Goal: Task Accomplishment & Management: Manage account settings

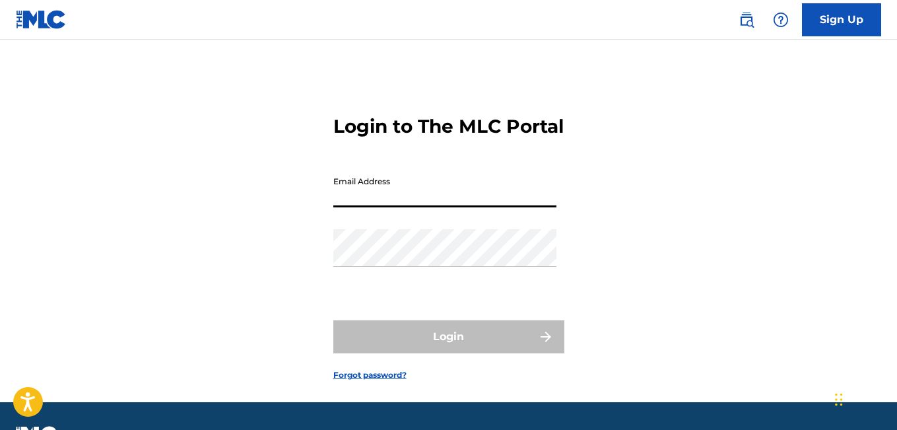
click at [412, 207] on input "Email Address" at bounding box center [444, 189] width 223 height 38
type input "[EMAIL_ADDRESS][DOMAIN_NAME]"
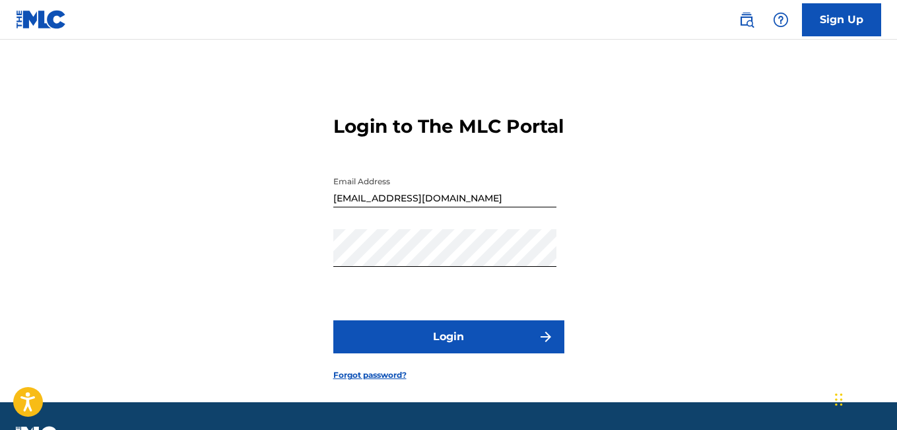
click at [456, 353] on button "Login" at bounding box center [448, 336] width 231 height 33
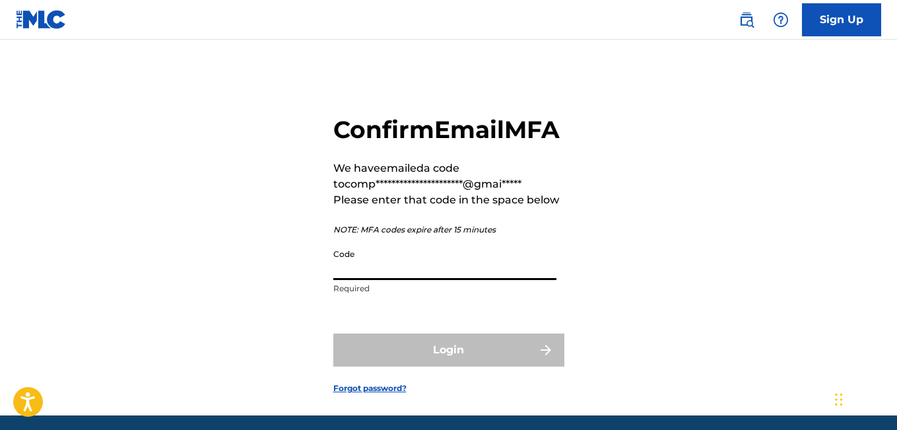
click at [359, 280] on input "Code" at bounding box center [444, 261] width 223 height 38
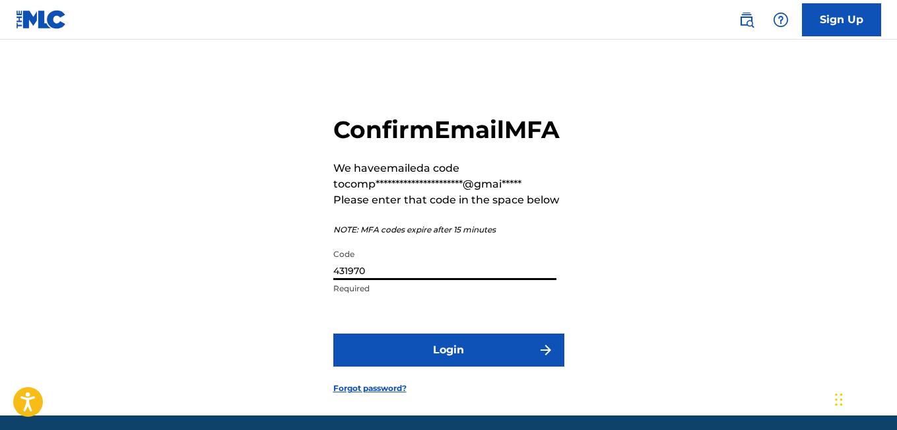
type input "431970"
click at [448, 366] on button "Login" at bounding box center [448, 349] width 231 height 33
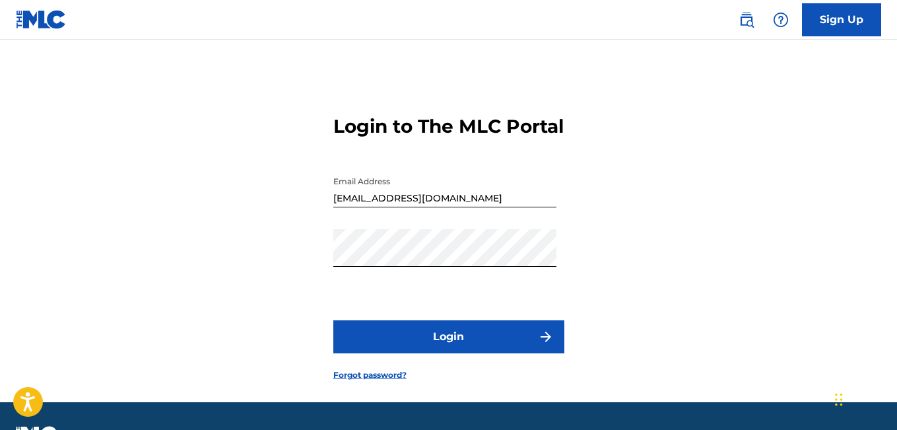
click at [450, 353] on button "Login" at bounding box center [448, 336] width 231 height 33
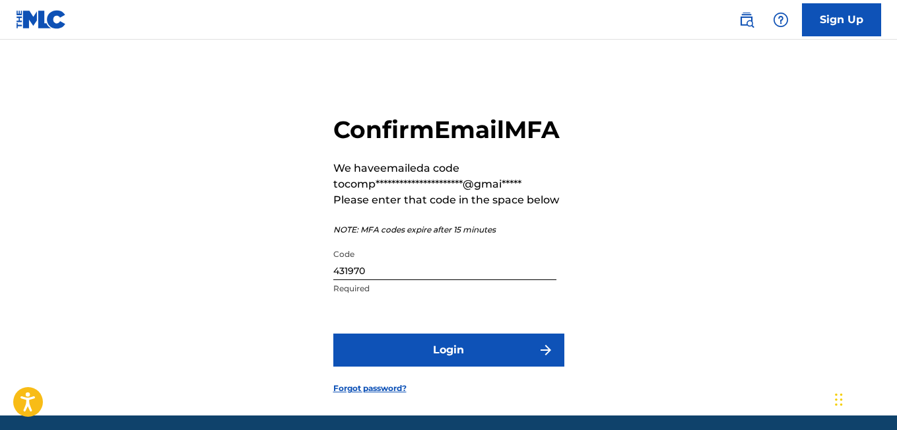
click at [453, 366] on button "Login" at bounding box center [448, 349] width 231 height 33
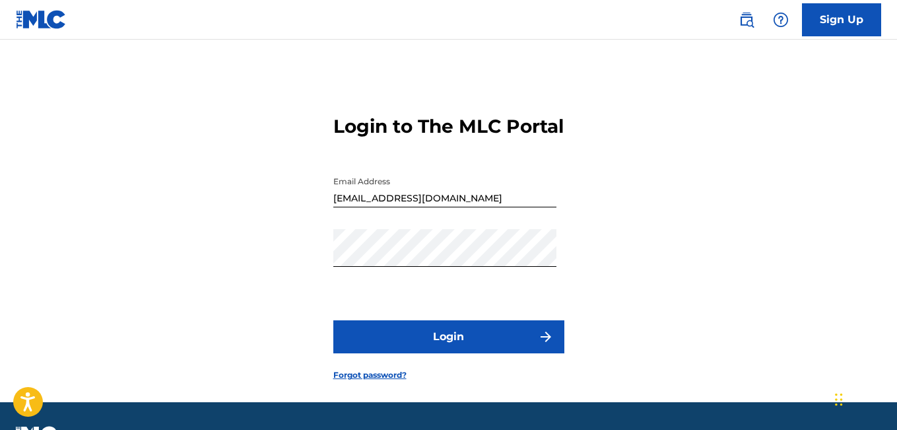
click at [447, 353] on button "Login" at bounding box center [448, 336] width 231 height 33
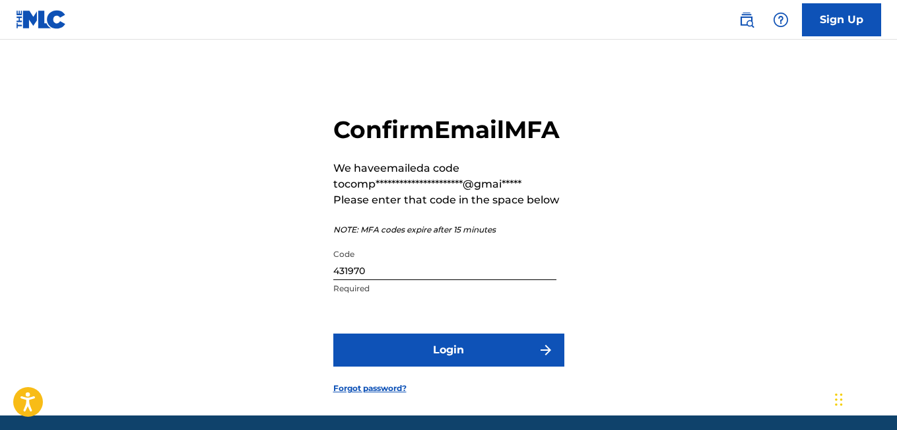
click at [435, 366] on button "Login" at bounding box center [448, 349] width 231 height 33
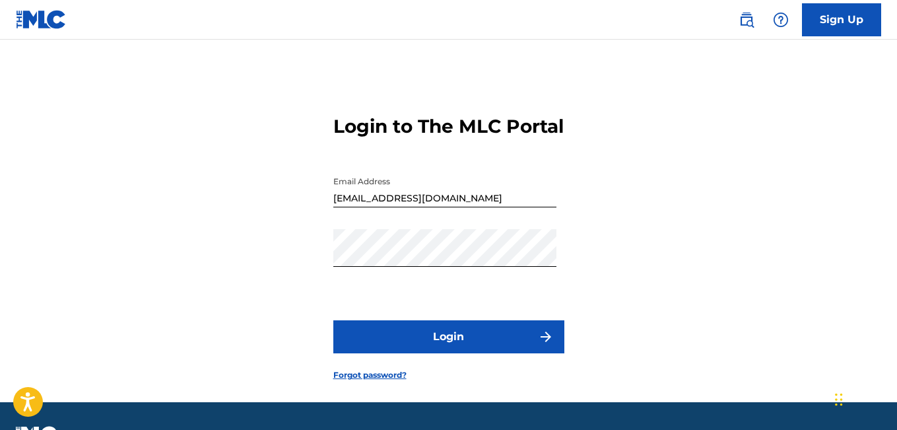
click at [435, 353] on button "Login" at bounding box center [448, 336] width 231 height 33
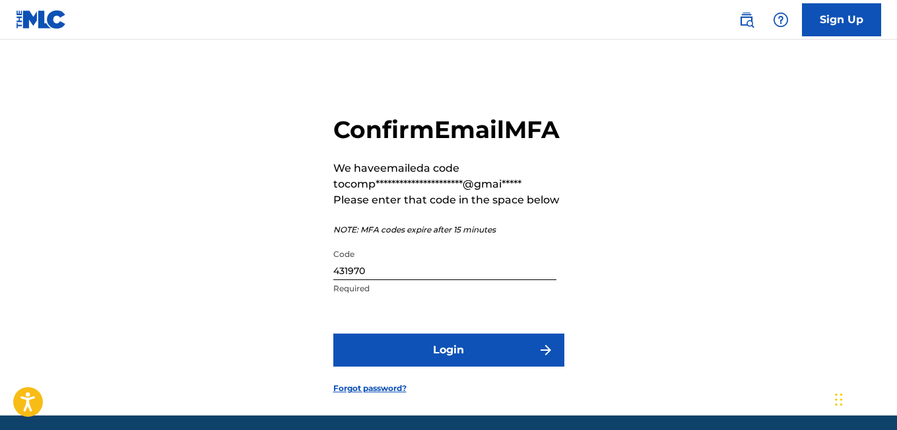
click at [387, 366] on button "Login" at bounding box center [448, 349] width 231 height 33
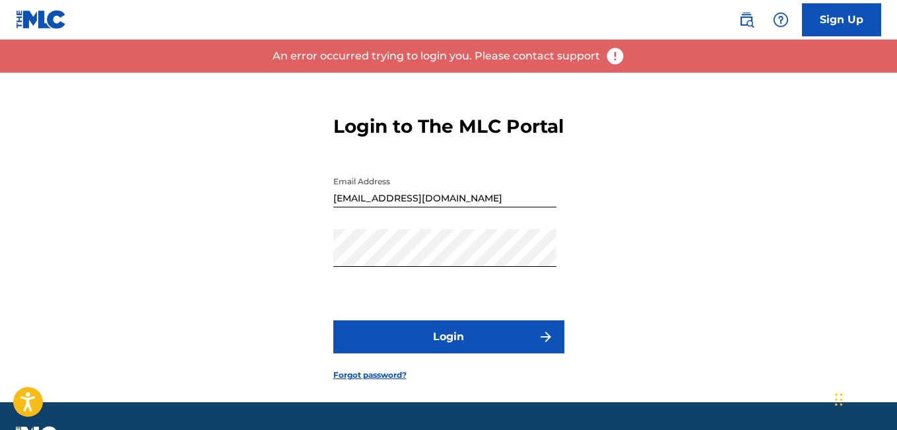
click at [403, 352] on button "Login" at bounding box center [448, 336] width 231 height 33
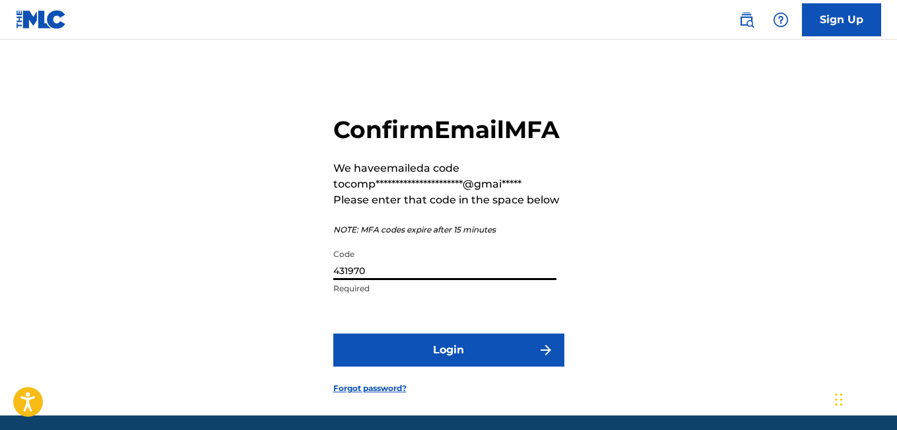
click at [377, 280] on input "431970" at bounding box center [444, 261] width 223 height 38
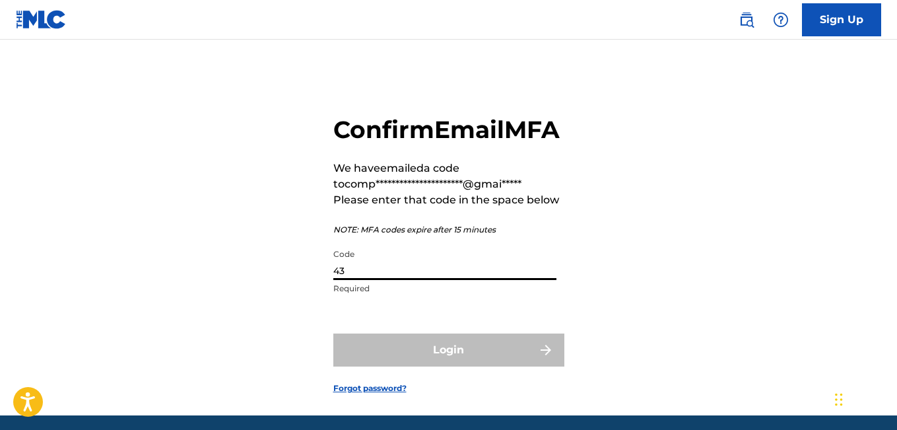
type input "4"
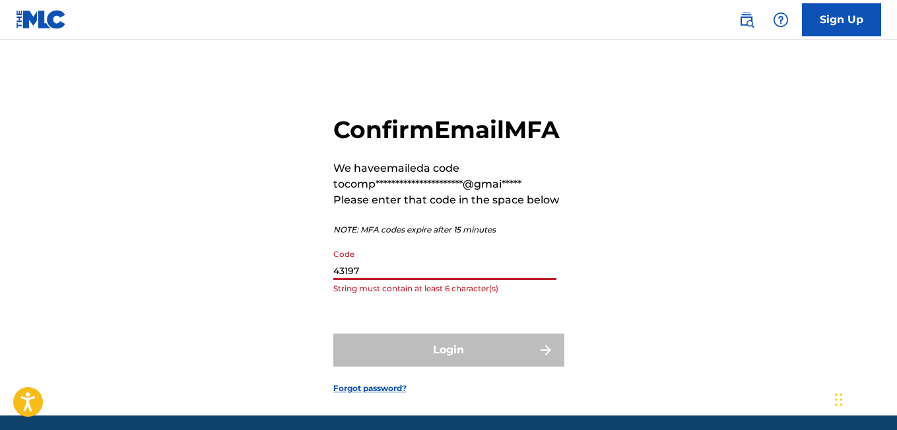
type input "431970"
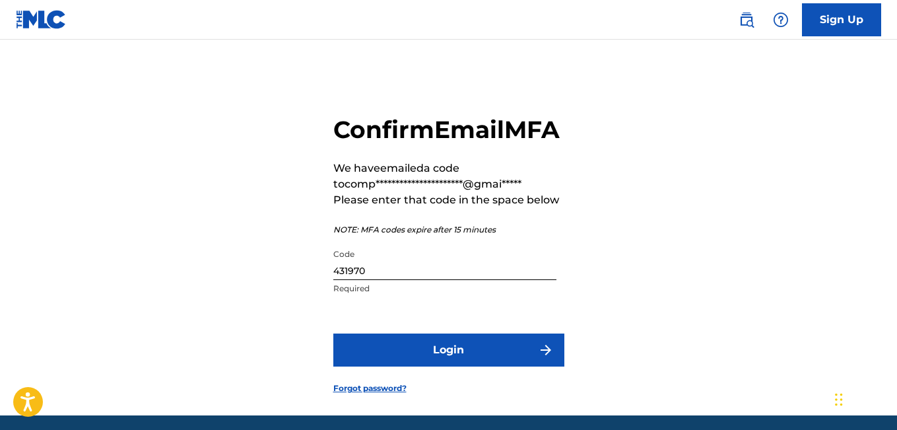
click at [438, 366] on button "Login" at bounding box center [448, 349] width 231 height 33
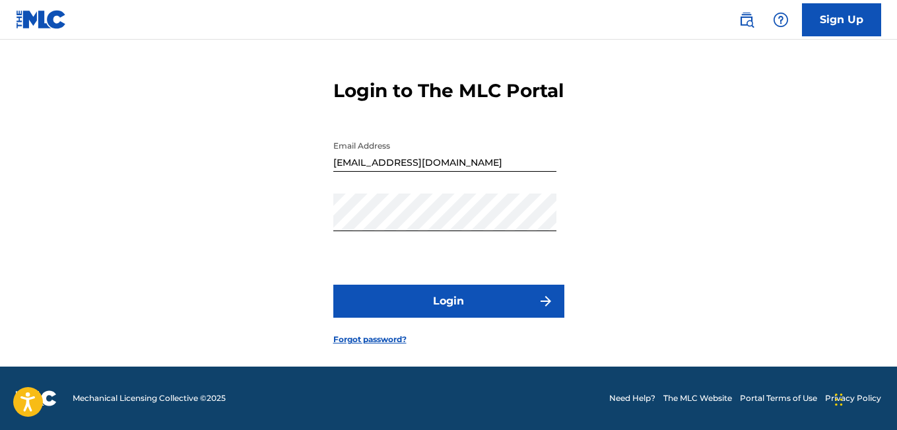
scroll to position [59, 0]
click at [566, 324] on div "Login to The MLC Portal Email Address competentlabouroutsourcing@gmail.com Pass…" at bounding box center [448, 201] width 897 height 329
click at [447, 298] on button "Login" at bounding box center [448, 300] width 231 height 33
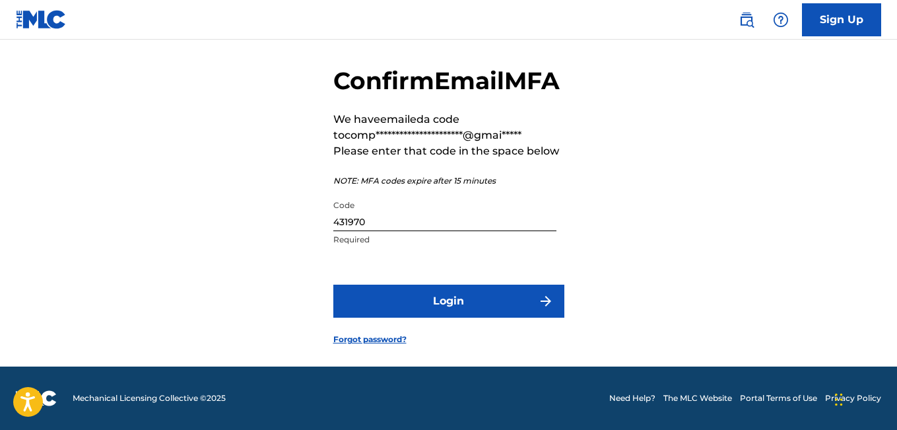
click at [464, 317] on button "Login" at bounding box center [448, 300] width 231 height 33
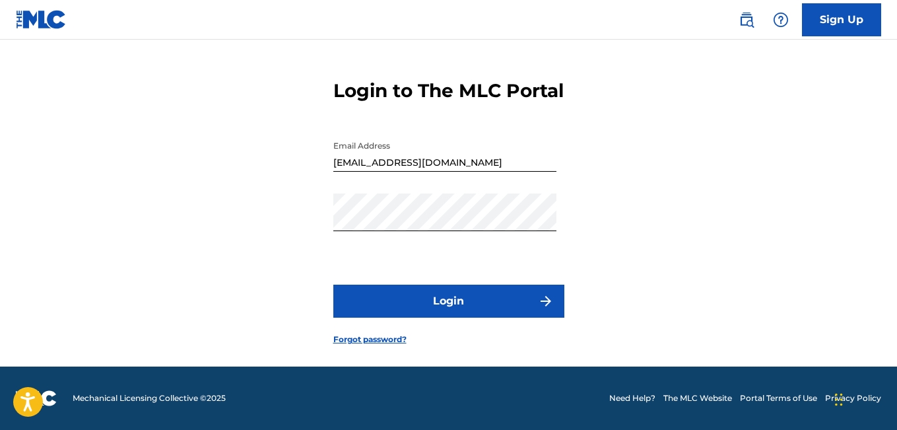
click at [439, 299] on button "Login" at bounding box center [448, 300] width 231 height 33
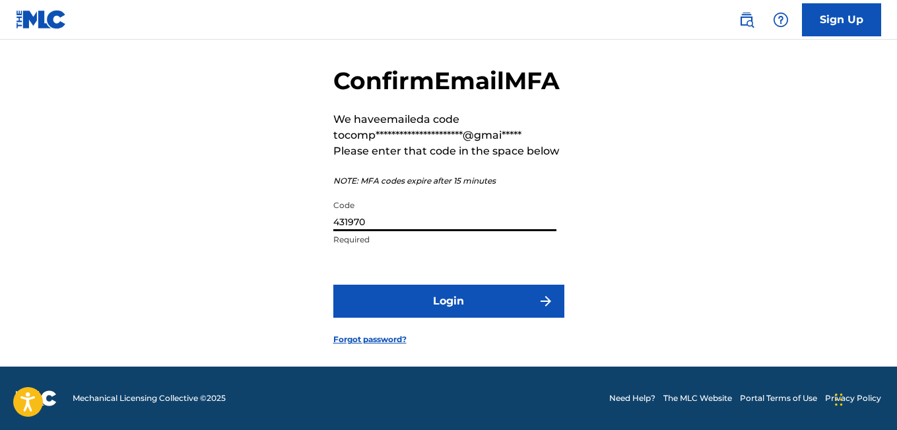
click at [374, 231] on input "431970" at bounding box center [444, 212] width 223 height 38
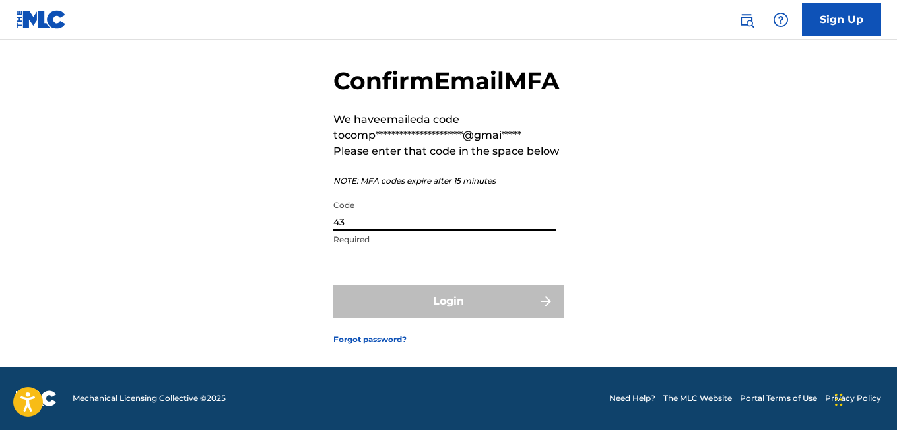
type input "4"
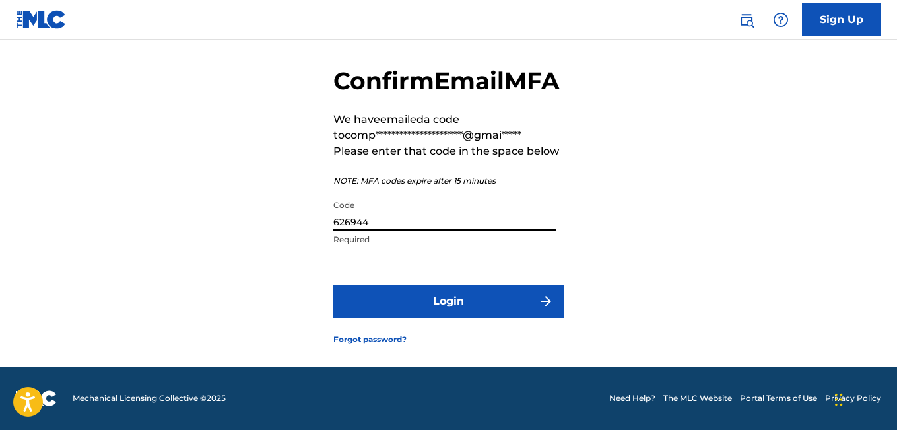
type input "626944"
click at [435, 315] on button "Login" at bounding box center [448, 300] width 231 height 33
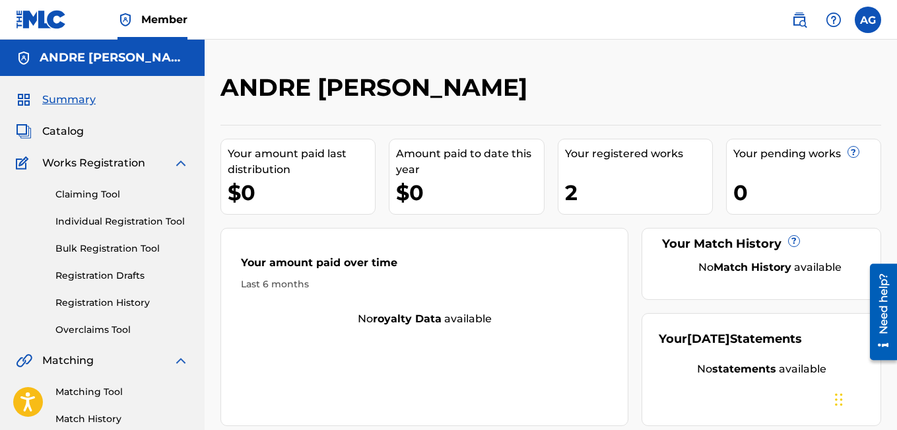
click at [96, 193] on link "Claiming Tool" at bounding box center [121, 194] width 133 height 14
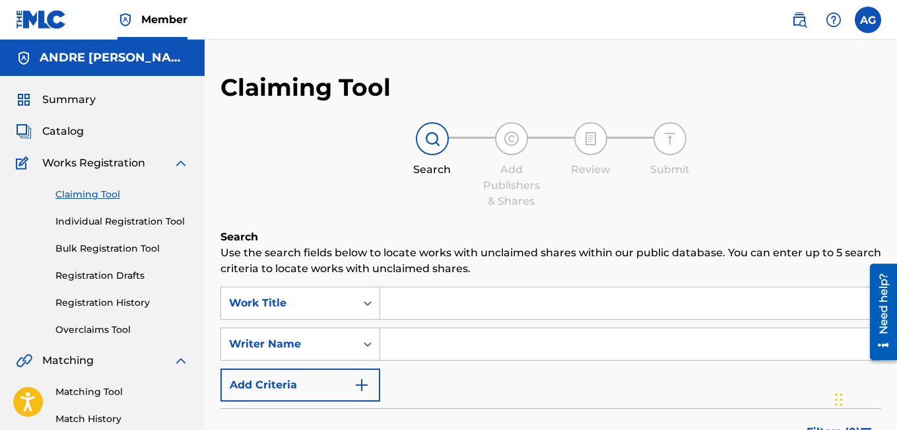
click at [84, 390] on link "Matching Tool" at bounding box center [121, 392] width 133 height 14
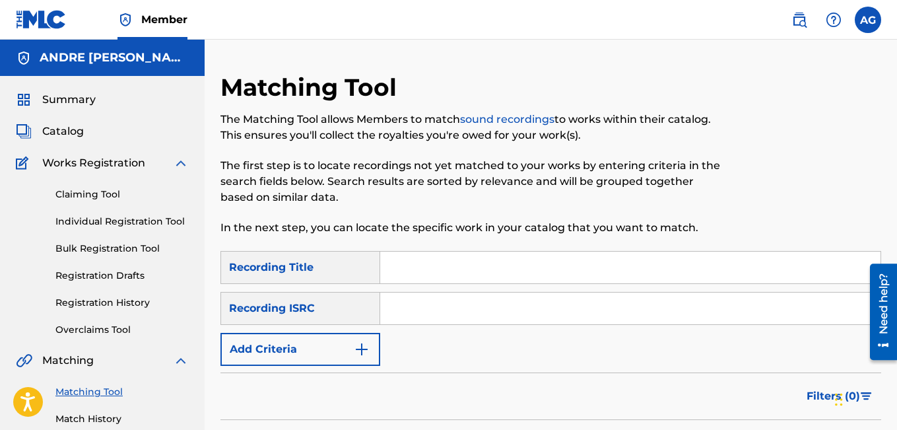
click at [414, 270] on input "Search Form" at bounding box center [630, 267] width 500 height 32
type input "Don't stop my love"
click at [416, 306] on input "Search Form" at bounding box center [630, 308] width 500 height 32
type input "QZHZ42245457"
click at [344, 349] on button "Add Criteria" at bounding box center [300, 349] width 160 height 33
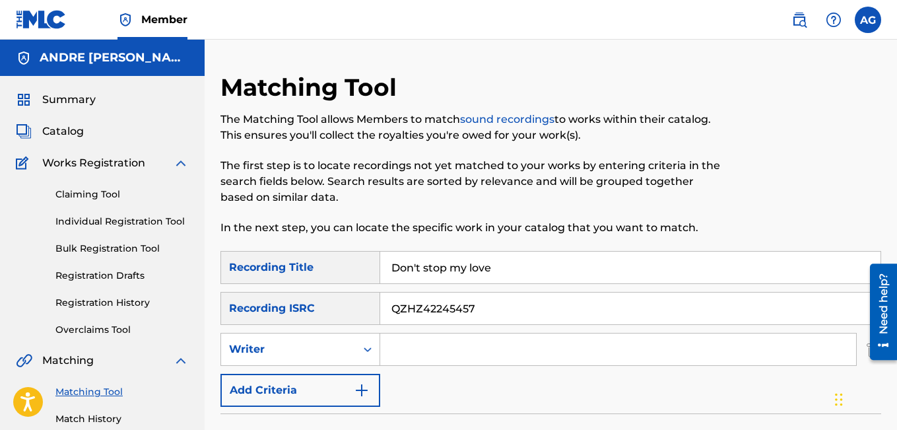
click at [409, 350] on input "Search Form" at bounding box center [618, 349] width 476 height 32
type input "Andre Tyrone Gouws"
click at [606, 383] on div "SearchWithCriteriaf2545ff8-a28a-4ba5-b011-09d7e03d8bda Recording Title Don't st…" at bounding box center [550, 329] width 661 height 156
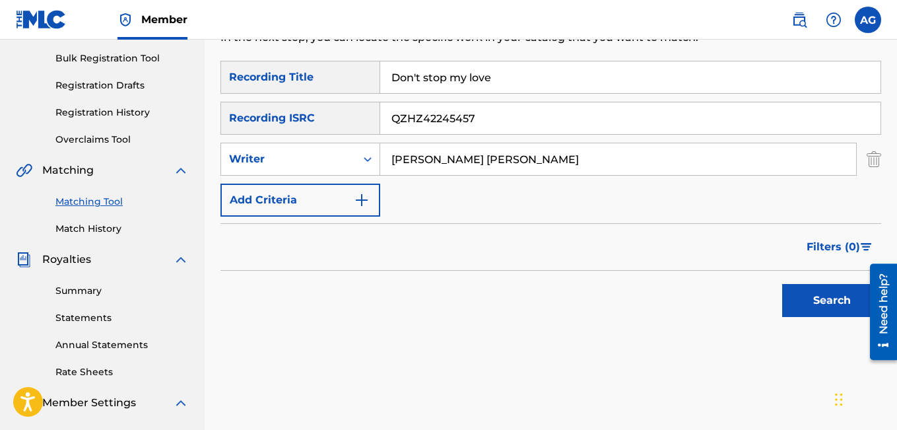
scroll to position [204, 0]
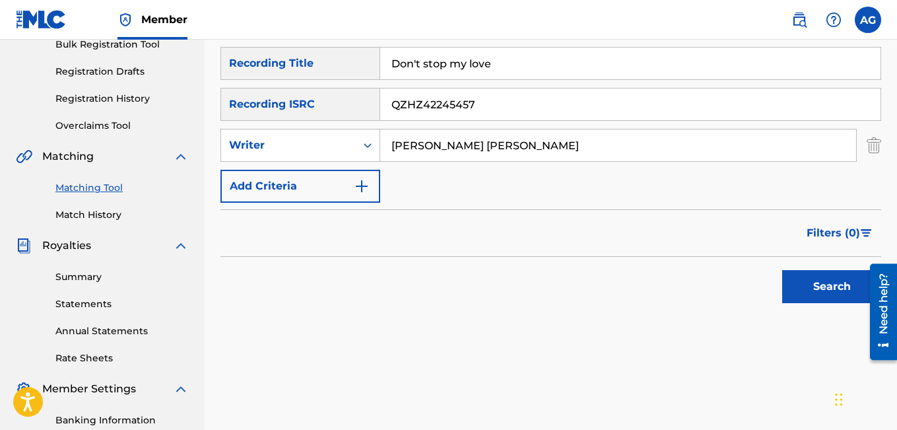
click at [816, 285] on button "Search" at bounding box center [831, 286] width 99 height 33
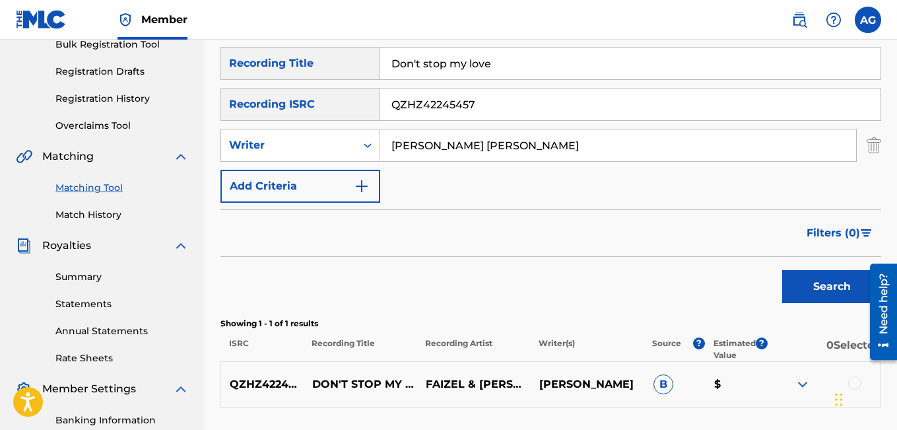
click at [663, 386] on span "B" at bounding box center [663, 384] width 20 height 20
click at [801, 382] on img at bounding box center [803, 384] width 16 height 16
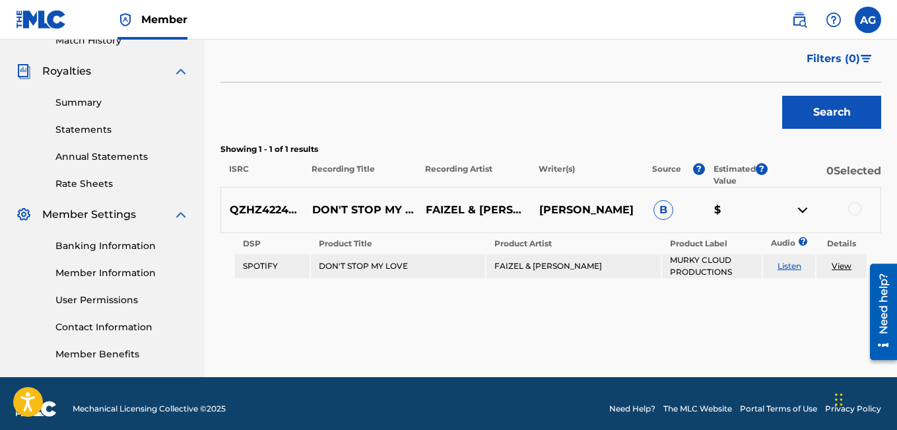
scroll to position [389, 0]
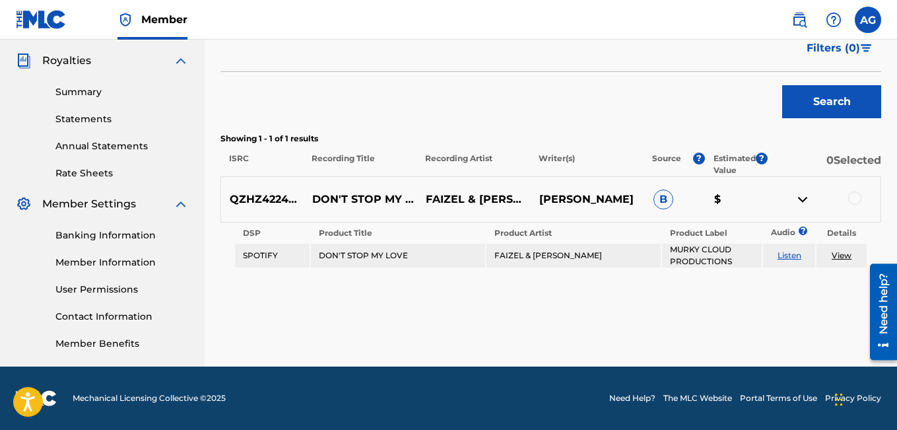
drag, startPoint x: 901, startPoint y: 221, endPoint x: 15, endPoint y: 79, distance: 897.6
click at [843, 255] on link "View" at bounding box center [842, 255] width 20 height 10
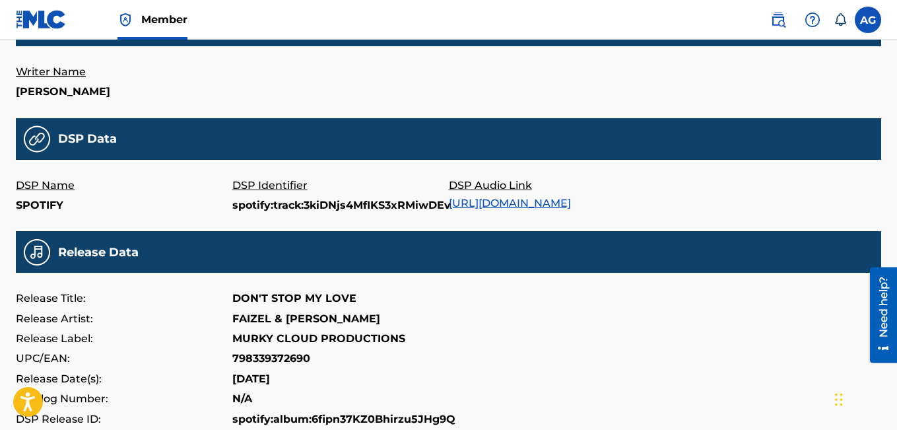
scroll to position [350, 0]
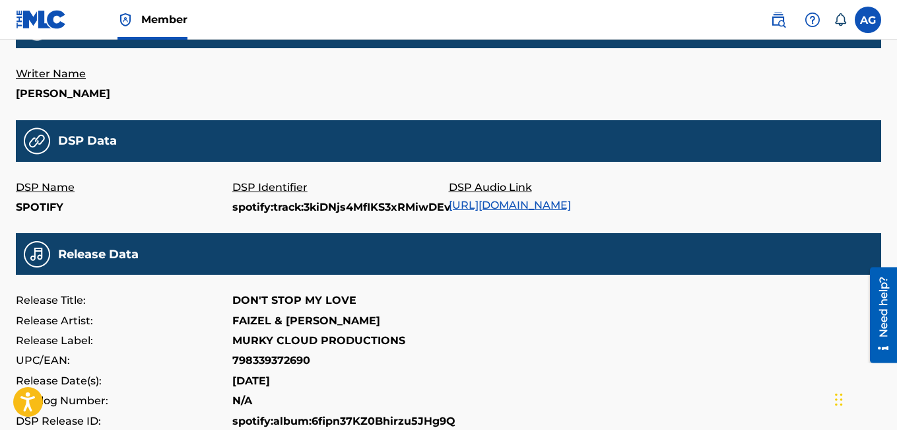
click at [610, 71] on div "Writer Name FAIZEL ANDRE" at bounding box center [448, 84] width 865 height 40
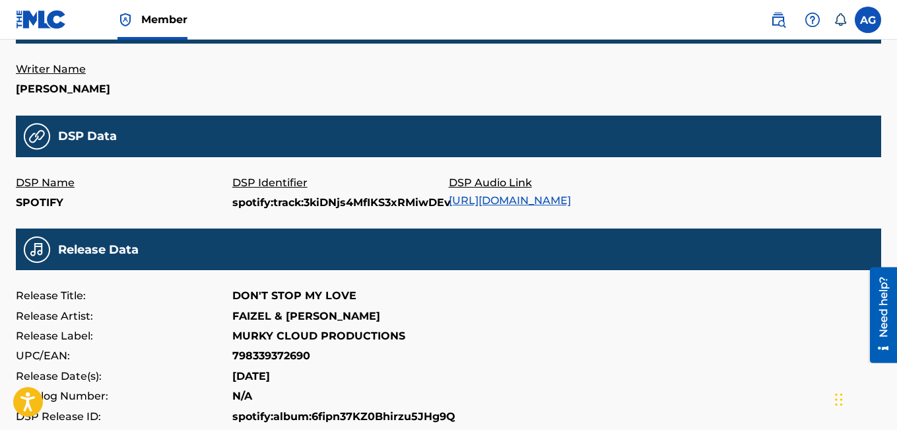
scroll to position [455, 0]
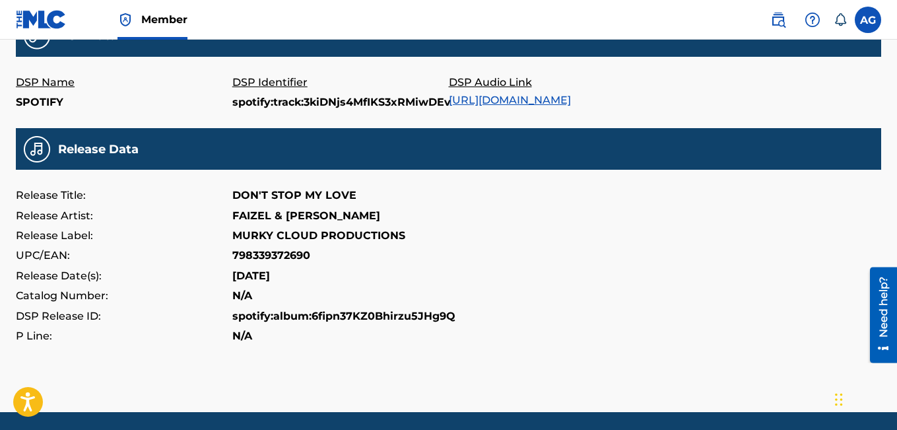
click at [567, 100] on link "https://open.spotify.com/track/3kiDNjs4MfIKS3xRMiwDEv" at bounding box center [510, 100] width 122 height 13
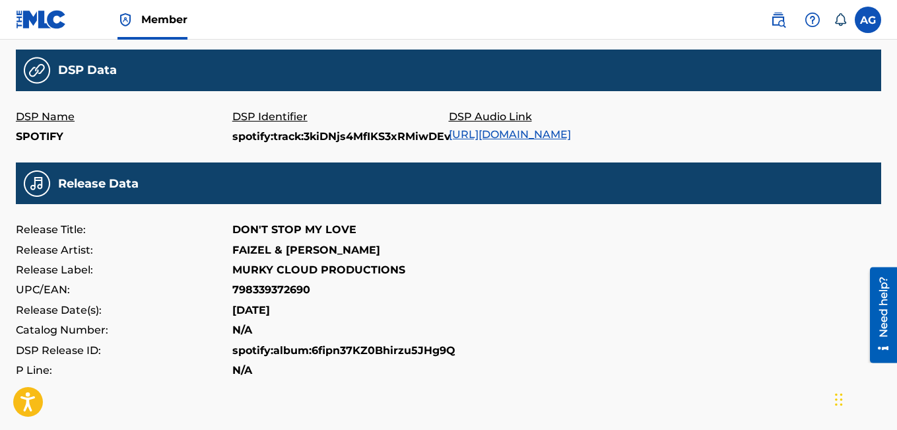
scroll to position [434, 0]
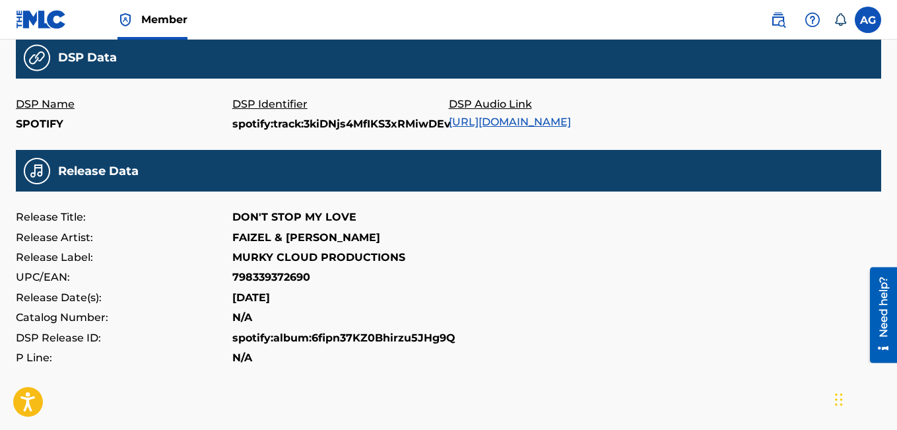
drag, startPoint x: 901, startPoint y: 134, endPoint x: 13, endPoint y: 67, distance: 890.8
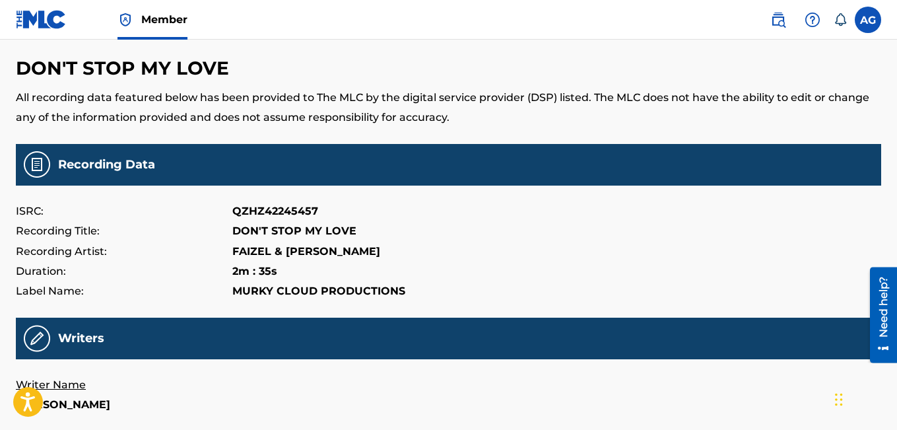
scroll to position [0, 0]
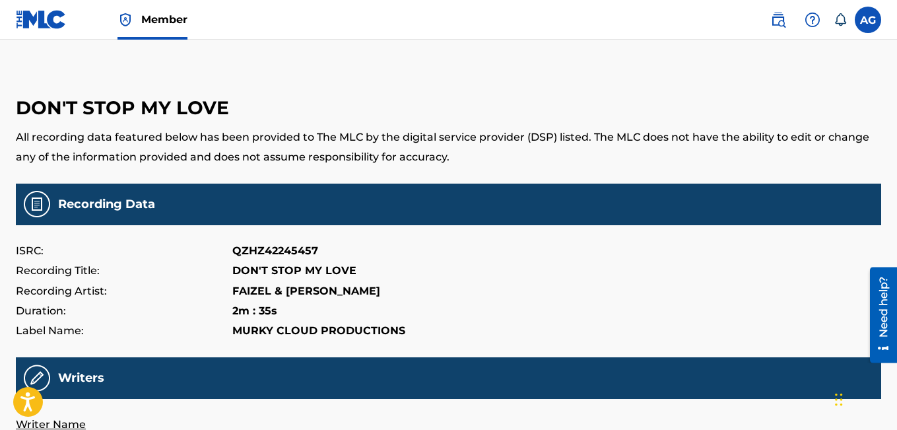
click at [38, 15] on img at bounding box center [41, 19] width 51 height 19
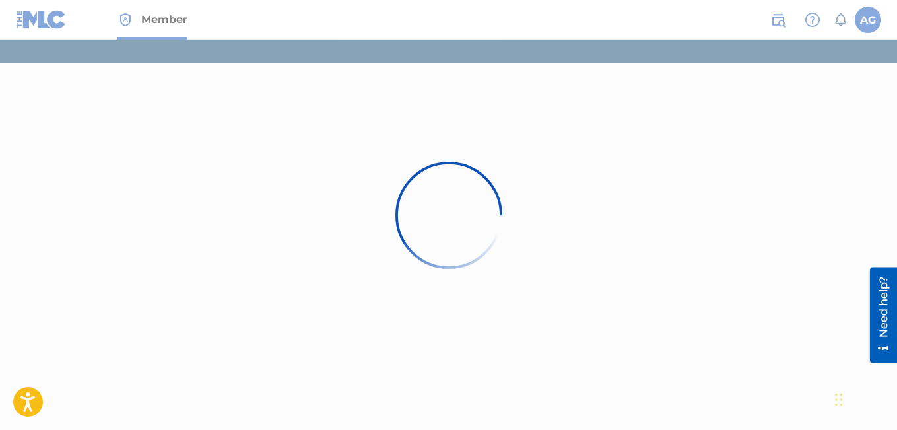
click at [38, 15] on div "Member AG AG Andre Tyrone Gouws competentlabouroutsourcing@gmail.com Notificati…" at bounding box center [448, 215] width 897 height 430
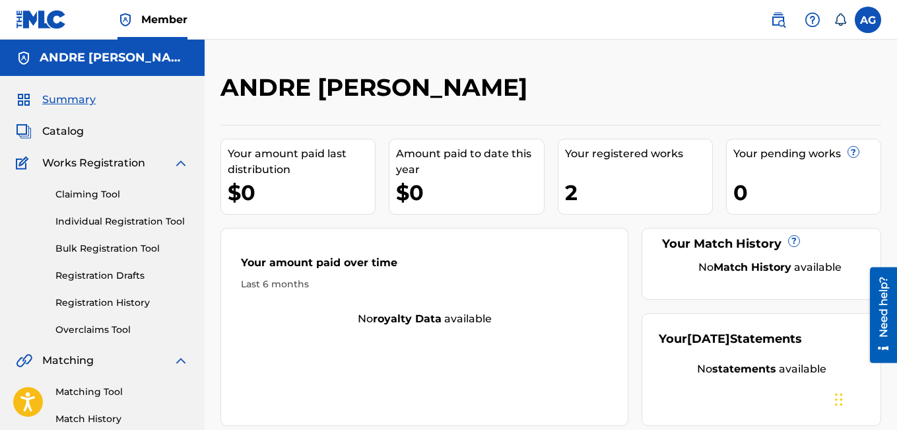
click at [75, 363] on span "Matching" at bounding box center [67, 360] width 51 height 16
click at [18, 364] on img at bounding box center [24, 360] width 16 height 16
click at [95, 395] on link "Matching Tool" at bounding box center [121, 392] width 133 height 14
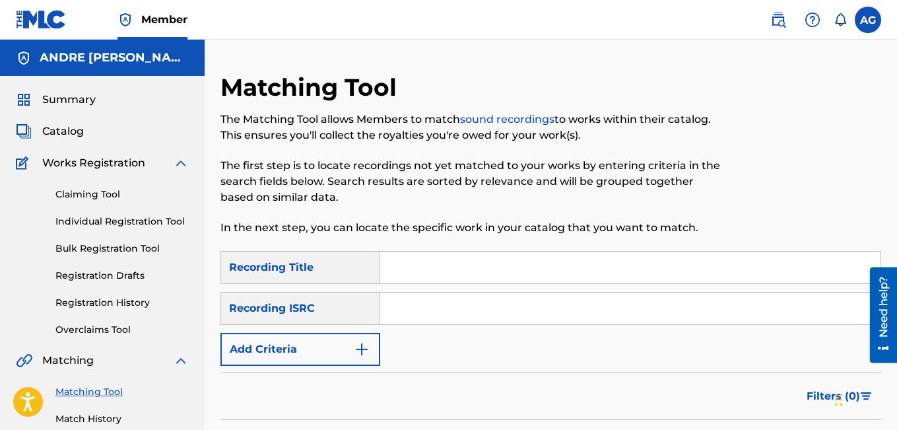
click at [424, 272] on input "Search Form" at bounding box center [630, 267] width 500 height 32
type input "i"
type input "If i could see you"
click at [394, 310] on input "Search Form" at bounding box center [630, 308] width 500 height 32
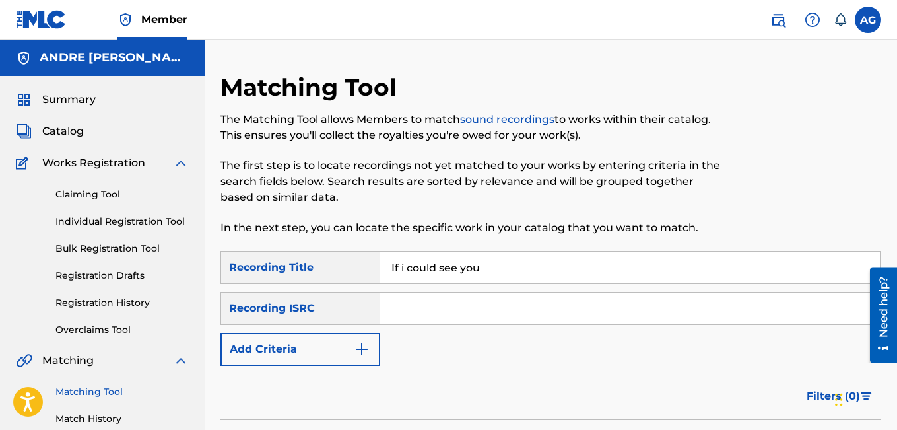
type input "QZHZ42245457"
click at [346, 350] on button "Add Criteria" at bounding box center [300, 349] width 160 height 33
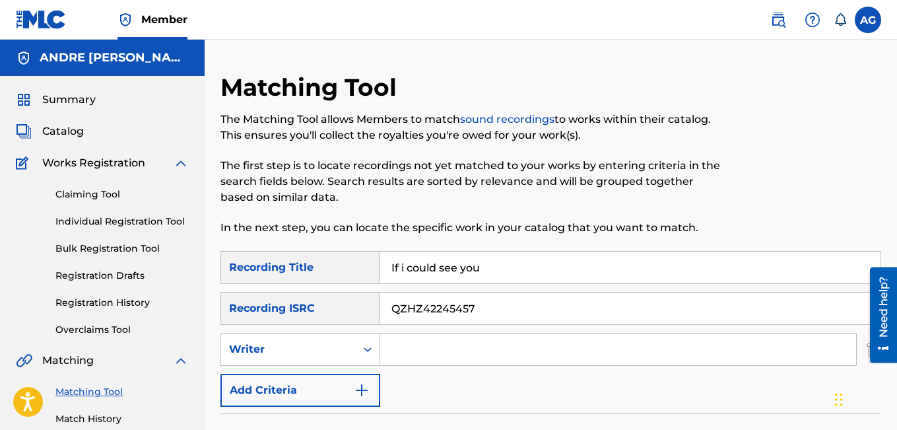
click at [399, 350] on input "Search Form" at bounding box center [618, 349] width 476 height 32
type input "Andre Tyrone Gouws"
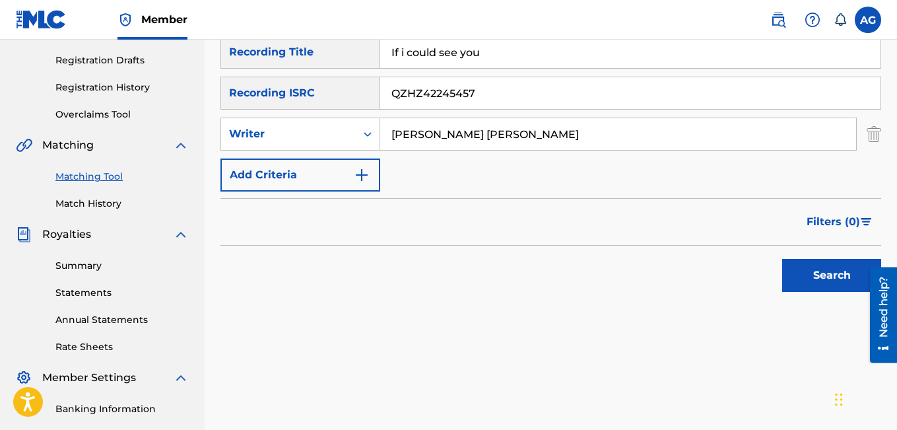
scroll to position [224, 0]
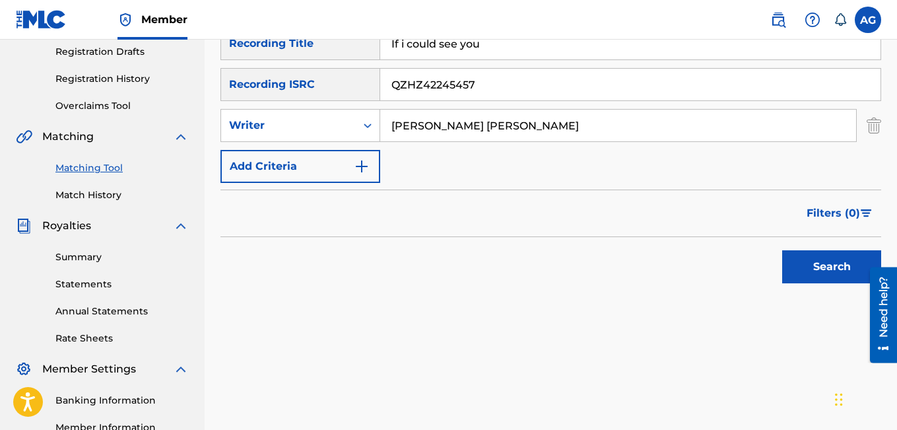
click at [834, 269] on button "Search" at bounding box center [831, 266] width 99 height 33
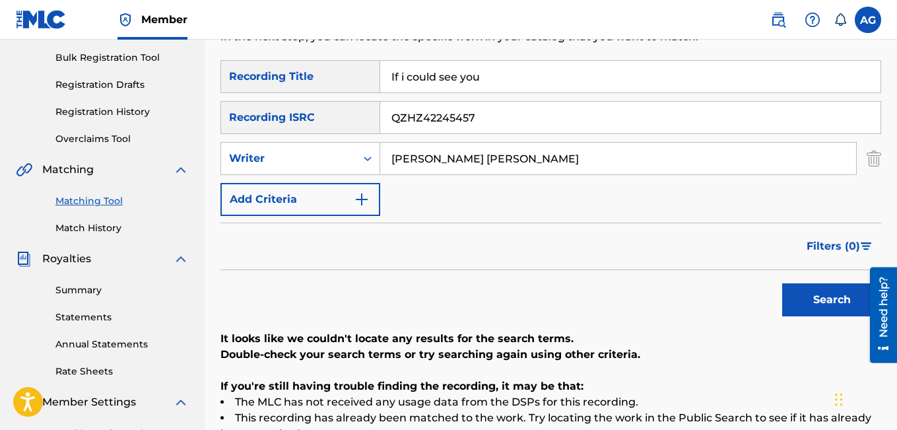
scroll to position [190, 0]
click at [491, 76] on input "If i could see you" at bounding box center [630, 77] width 500 height 32
type input "I"
type input "Don't stop my love"
click at [509, 250] on div "Filters ( 0 )" at bounding box center [550, 247] width 661 height 48
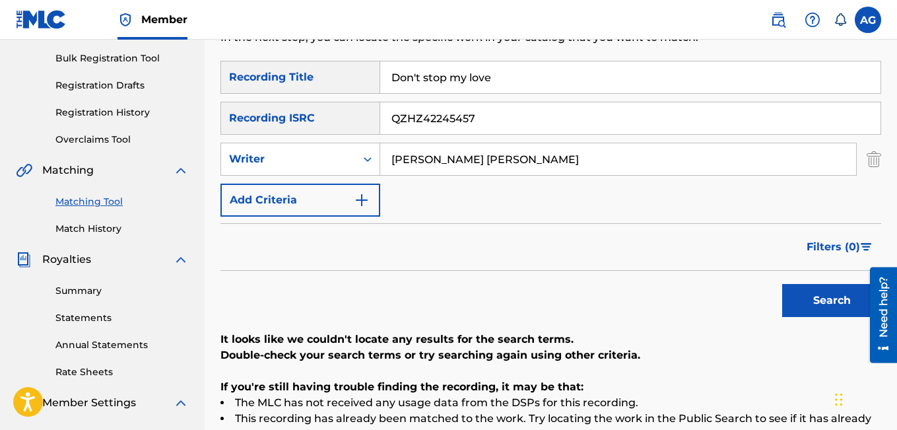
click at [808, 300] on button "Search" at bounding box center [831, 300] width 99 height 33
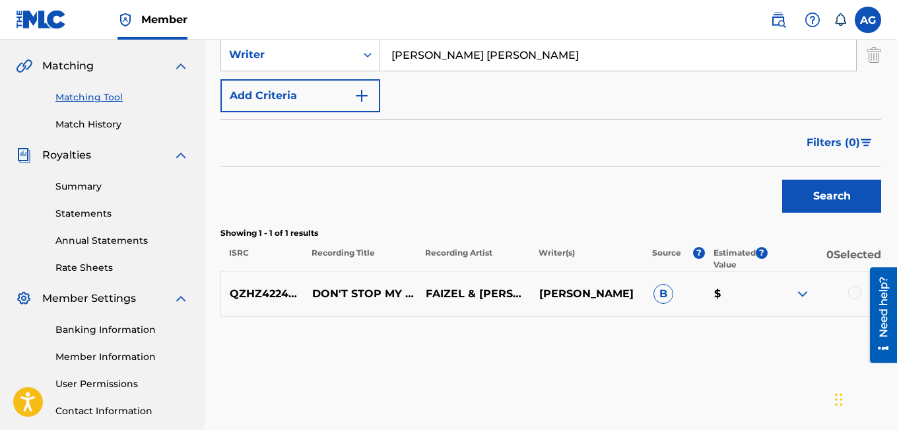
scroll to position [316, 0]
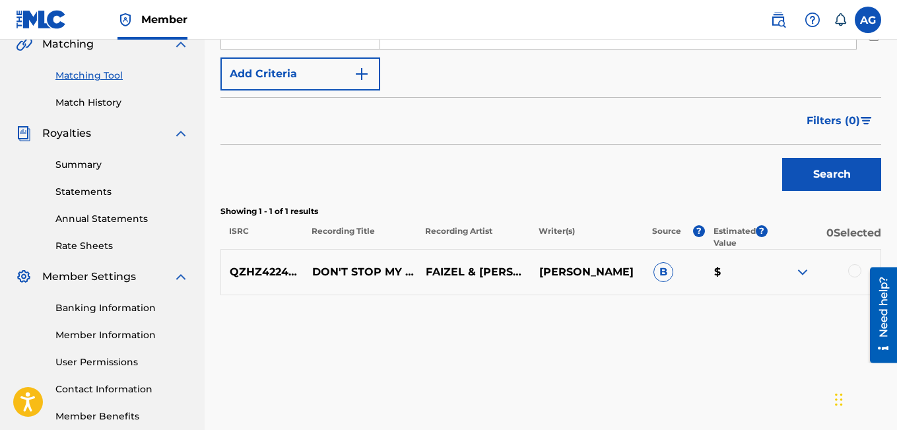
click at [737, 229] on p "Estimated Value" at bounding box center [734, 237] width 42 height 24
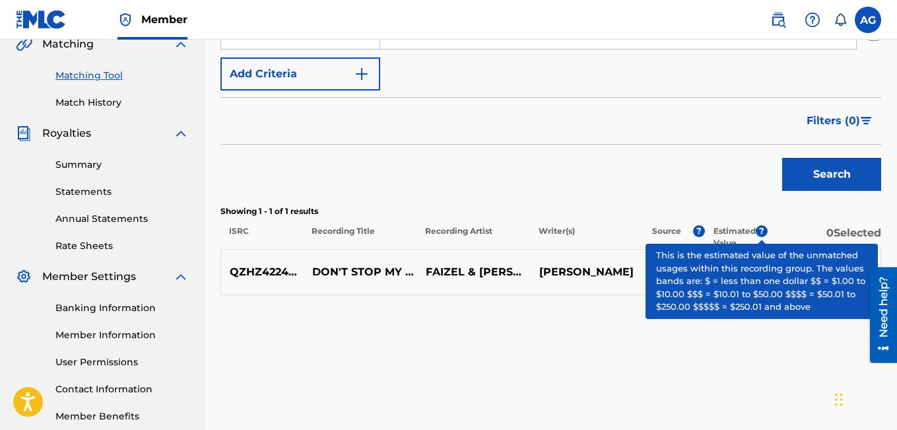
click at [765, 232] on span "?" at bounding box center [762, 231] width 12 height 12
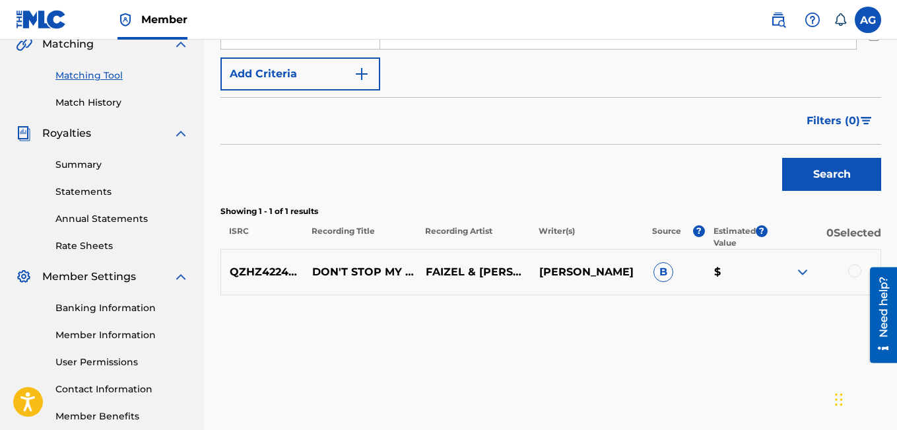
click at [660, 271] on span "B" at bounding box center [663, 272] width 20 height 20
click at [76, 189] on link "Statements" at bounding box center [121, 192] width 133 height 14
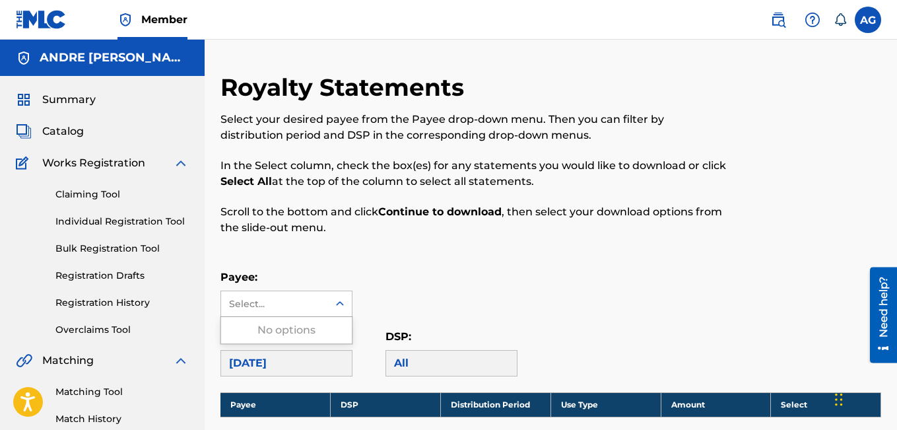
click at [341, 303] on icon at bounding box center [339, 303] width 13 height 13
click at [400, 361] on div "All" at bounding box center [451, 363] width 132 height 26
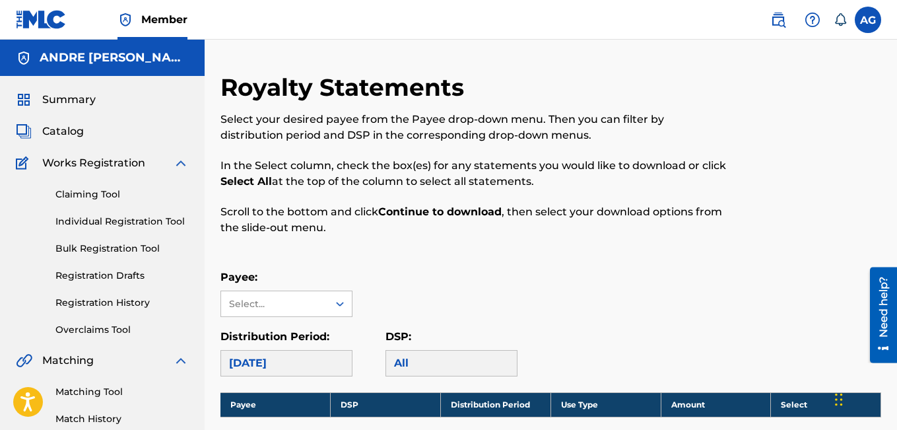
click at [400, 330] on label "DSP:" at bounding box center [398, 336] width 26 height 13
click at [412, 356] on div "All" at bounding box center [451, 363] width 132 height 26
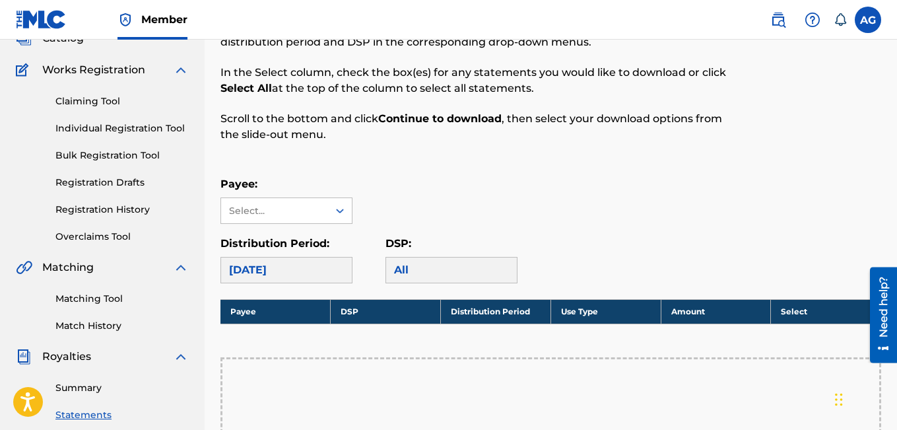
scroll to position [75, 0]
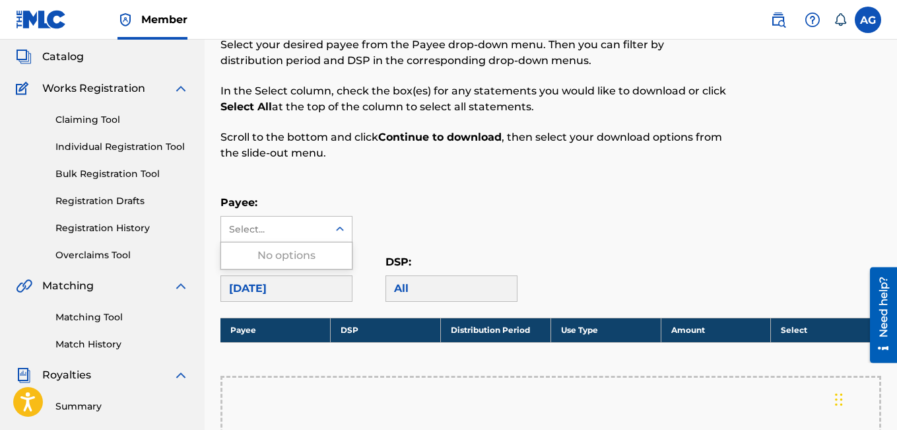
click at [336, 228] on icon at bounding box center [339, 228] width 13 height 13
click at [273, 263] on div "No options" at bounding box center [286, 255] width 131 height 26
click at [248, 228] on div "Select..." at bounding box center [274, 229] width 90 height 14
click at [284, 286] on div "[DATE]" at bounding box center [286, 288] width 132 height 26
click at [308, 288] on div "[DATE]" at bounding box center [286, 288] width 132 height 26
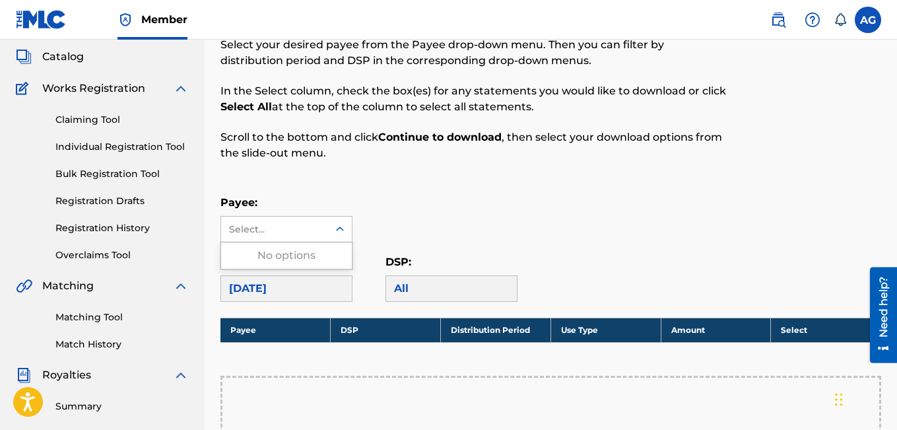
click at [340, 228] on icon at bounding box center [339, 228] width 13 height 13
click at [287, 226] on div "Select..." at bounding box center [274, 229] width 90 height 14
click at [482, 292] on div "All" at bounding box center [451, 288] width 132 height 26
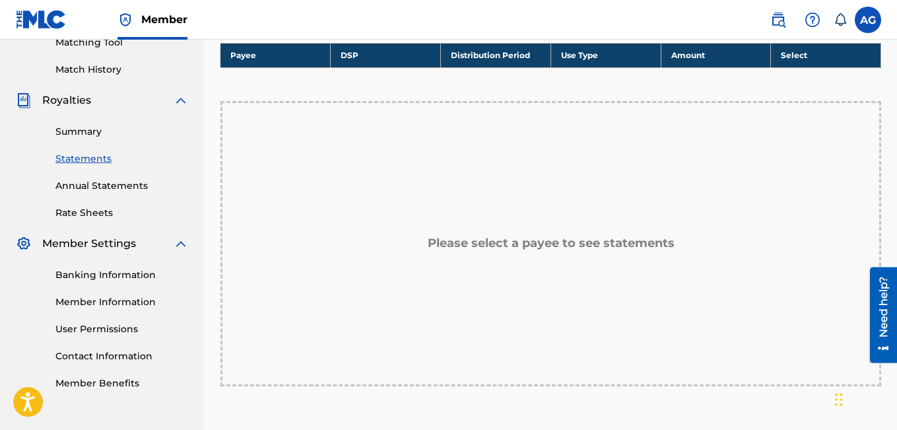
scroll to position [346, 0]
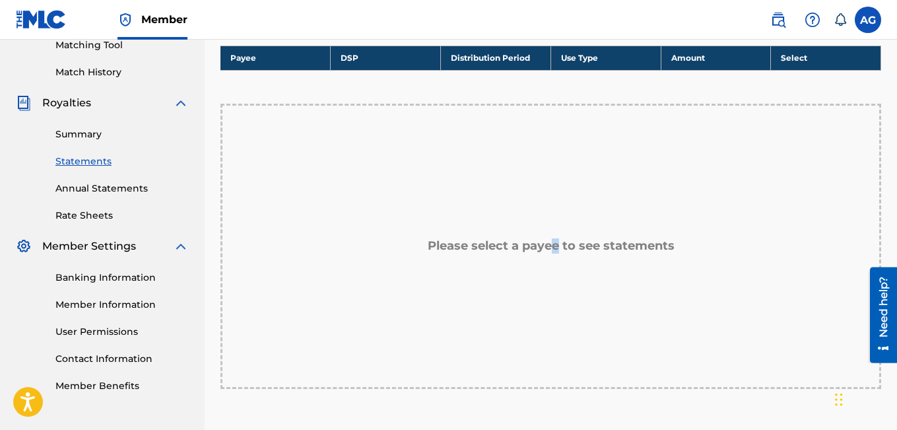
click at [555, 248] on h5 "Please select a payee to see statements" at bounding box center [551, 245] width 247 height 15
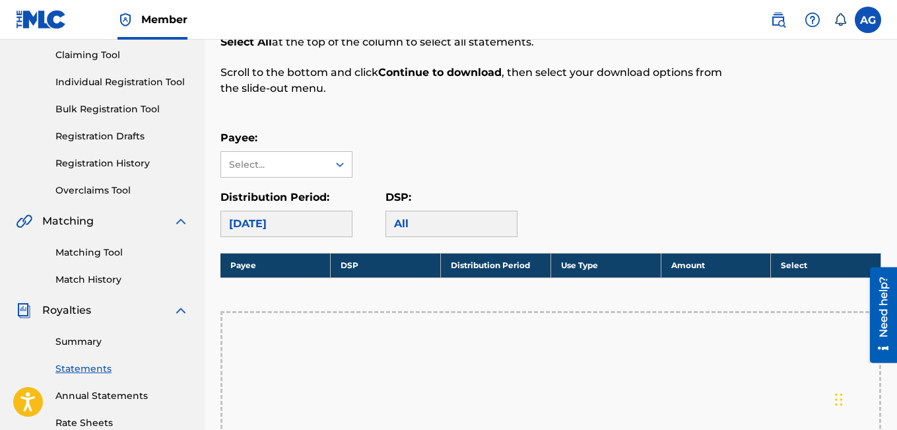
scroll to position [144, 0]
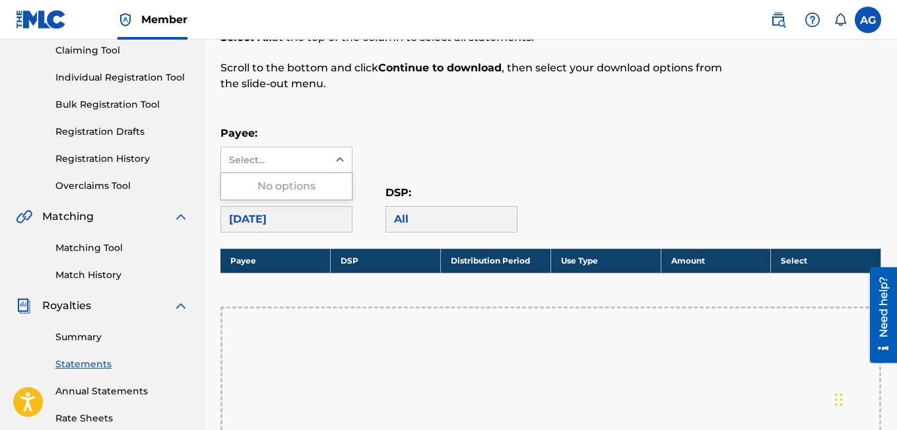
click at [295, 156] on div "Select..." at bounding box center [274, 160] width 90 height 14
click at [94, 336] on link "Summary" at bounding box center [121, 337] width 133 height 14
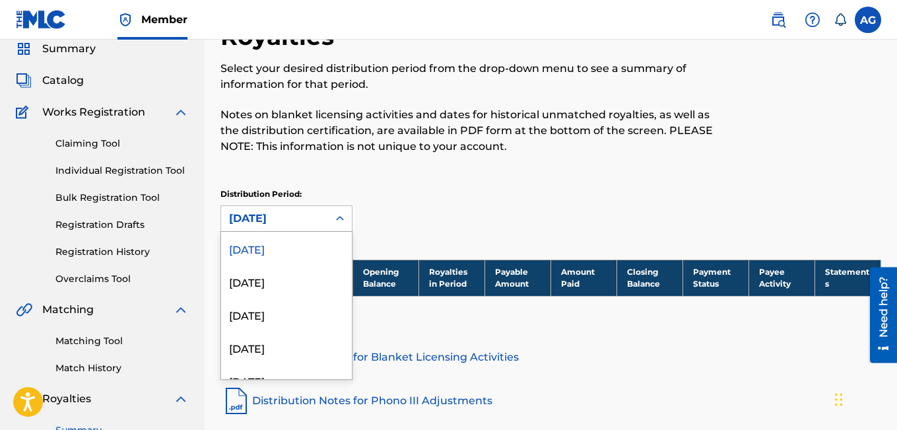
click at [336, 232] on div "53 results available. Use Up and Down to choose options, press Enter to select …" at bounding box center [286, 218] width 132 height 26
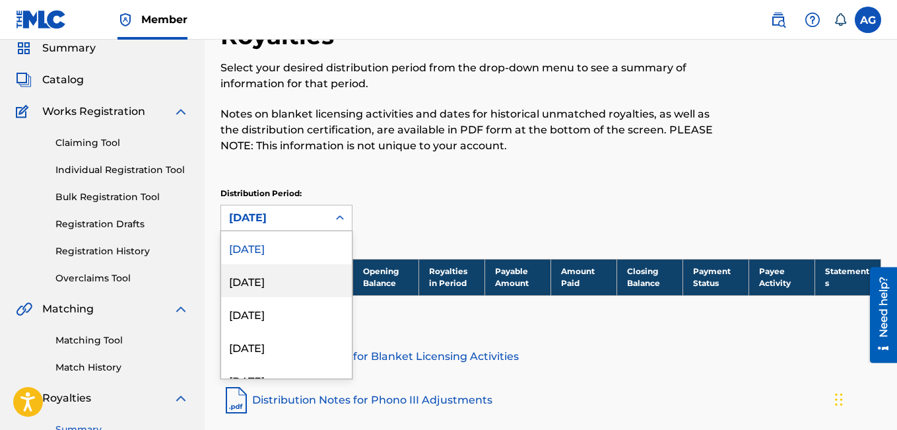
click at [280, 277] on div "July 2025" at bounding box center [286, 280] width 131 height 33
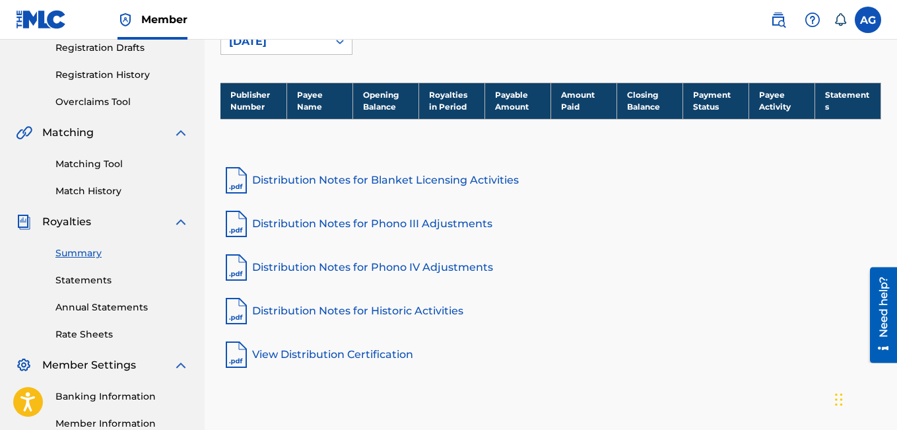
scroll to position [222, 0]
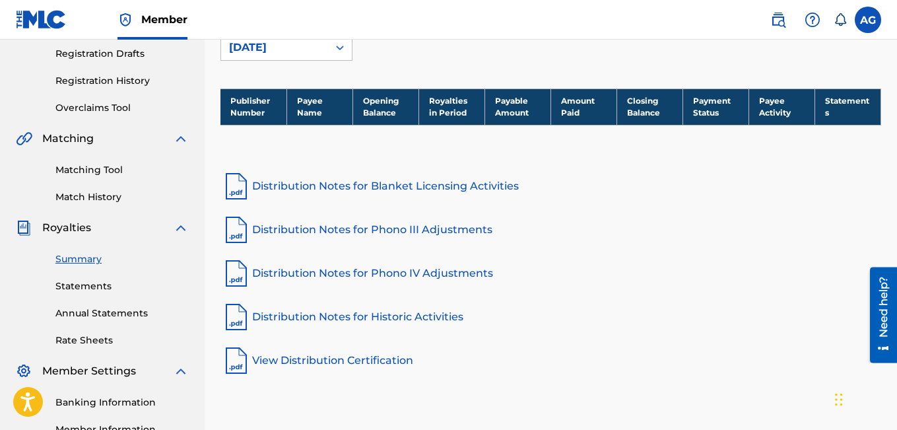
click at [432, 185] on link "Distribution Notes for Blanket Licensing Activities" at bounding box center [550, 186] width 661 height 32
click at [126, 311] on link "Annual Statements" at bounding box center [121, 313] width 133 height 14
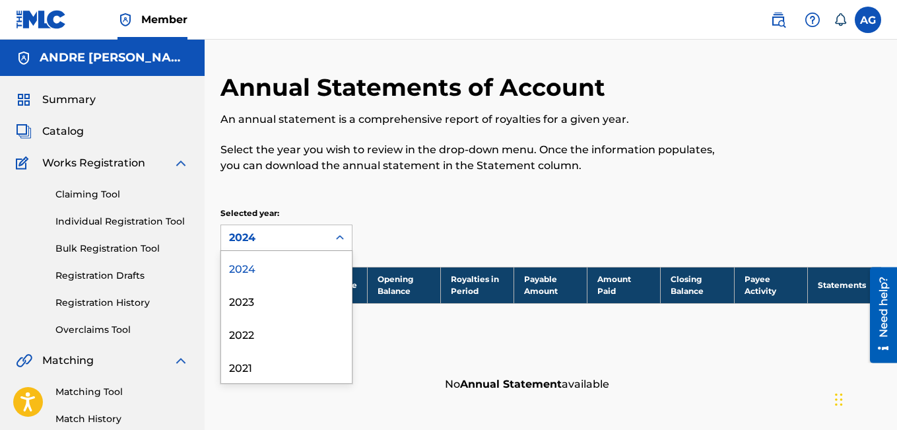
click at [337, 238] on icon at bounding box center [340, 237] width 8 height 5
click at [303, 269] on div "2024" at bounding box center [286, 267] width 131 height 33
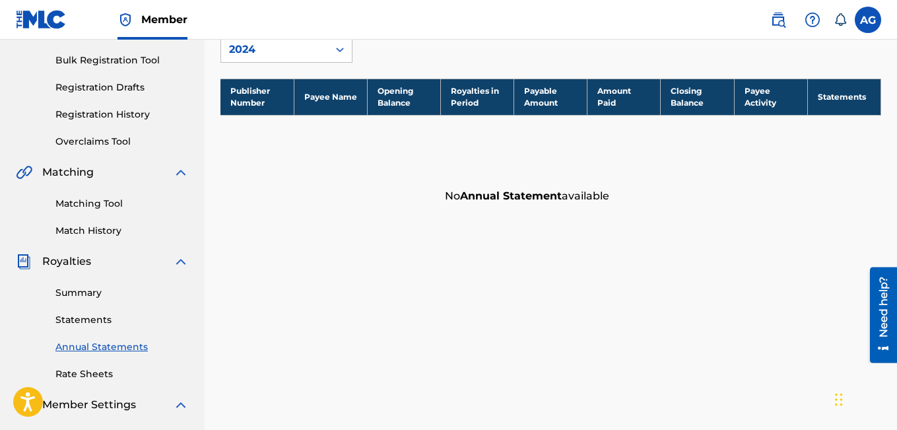
scroll to position [174, 0]
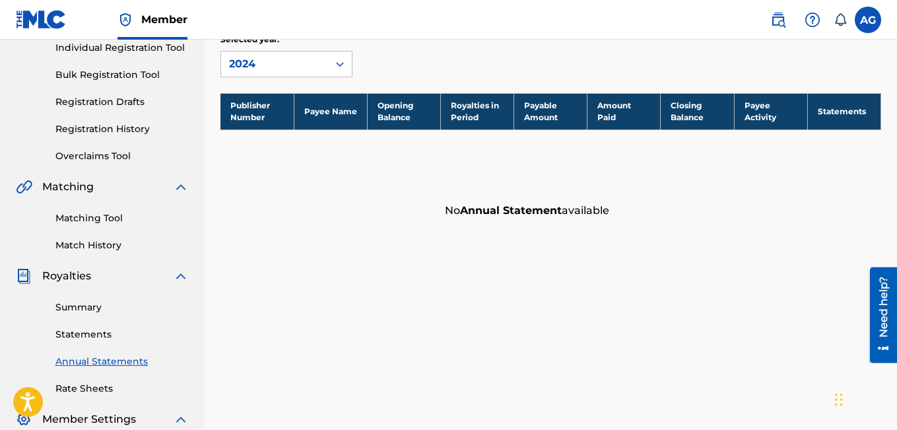
click at [84, 333] on link "Statements" at bounding box center [121, 334] width 133 height 14
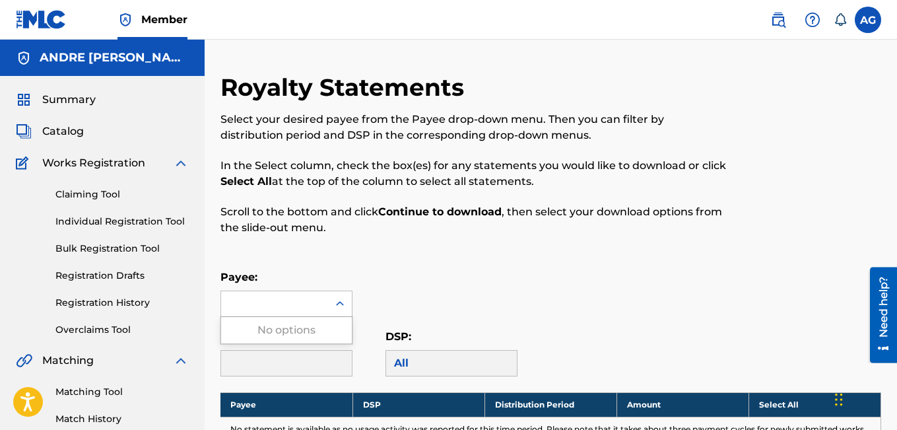
click at [328, 303] on div at bounding box center [340, 304] width 24 height 24
click at [88, 193] on link "Claiming Tool" at bounding box center [121, 194] width 133 height 14
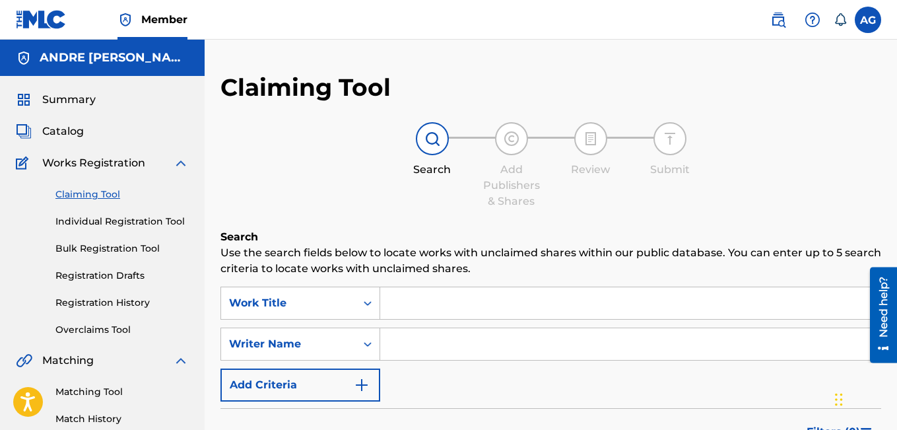
click at [420, 304] on input "Search Form" at bounding box center [630, 303] width 500 height 32
type input "d"
type input "Don't stop my love"
click at [708, 347] on input "Search Form" at bounding box center [630, 344] width 500 height 32
type input "Andre Tyrone Gouws"
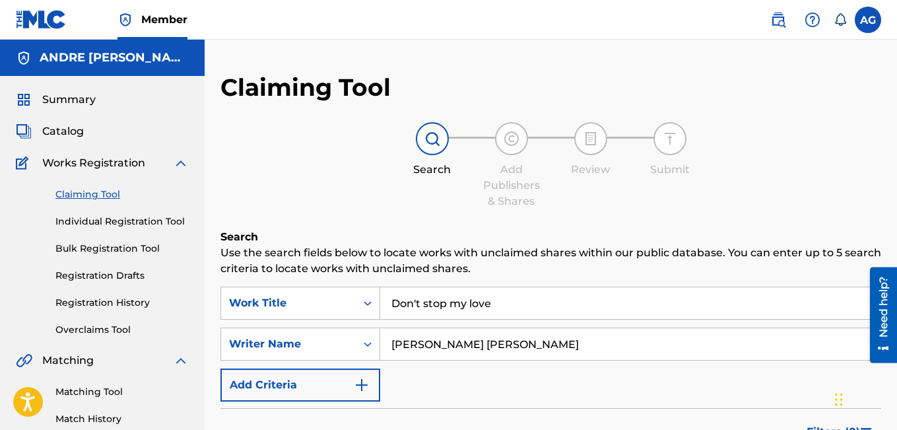
click at [347, 385] on button "Add Criteria" at bounding box center [300, 384] width 160 height 33
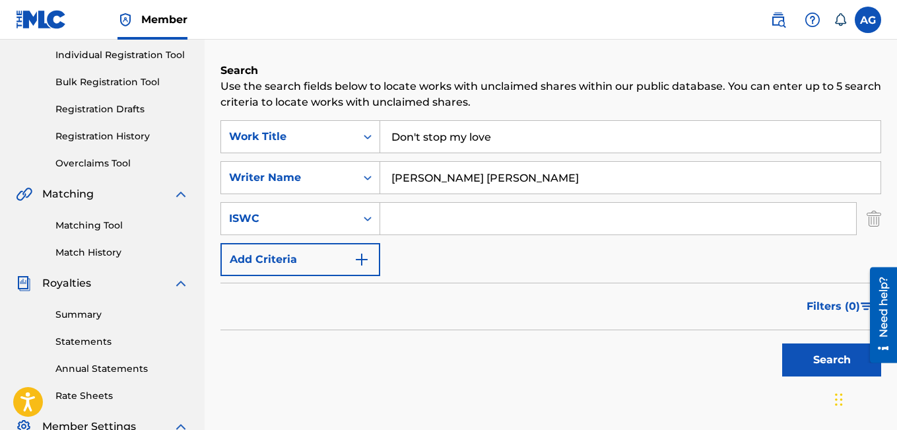
scroll to position [176, 0]
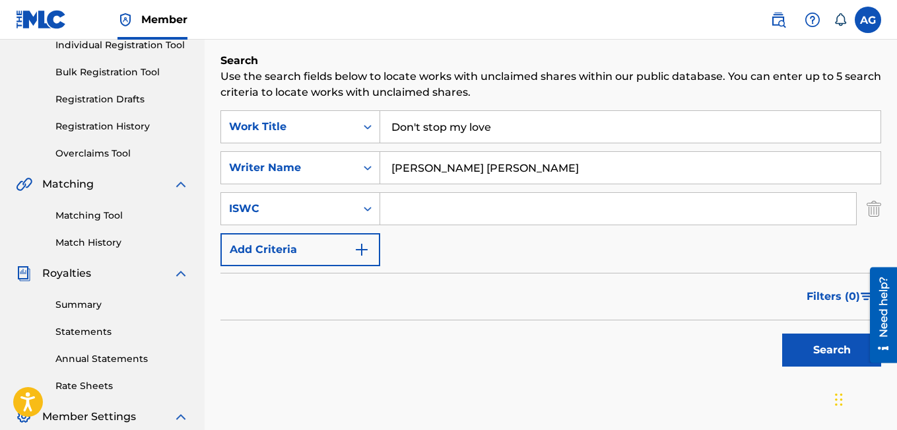
click at [824, 346] on button "Search" at bounding box center [831, 349] width 99 height 33
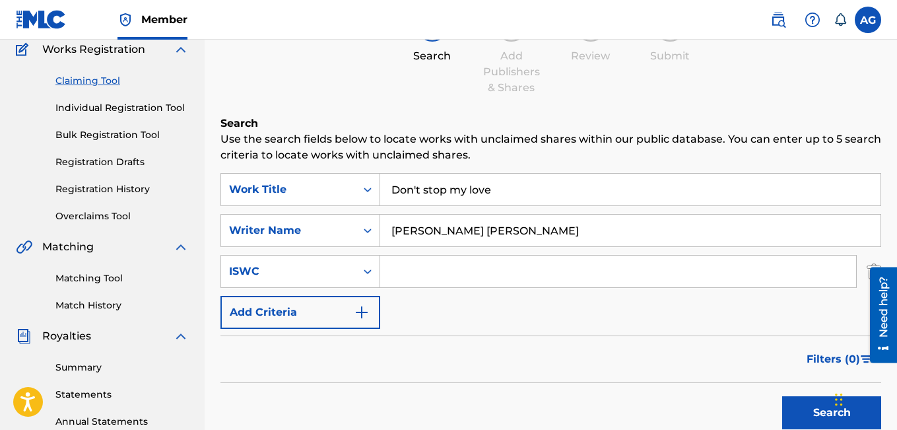
scroll to position [117, 0]
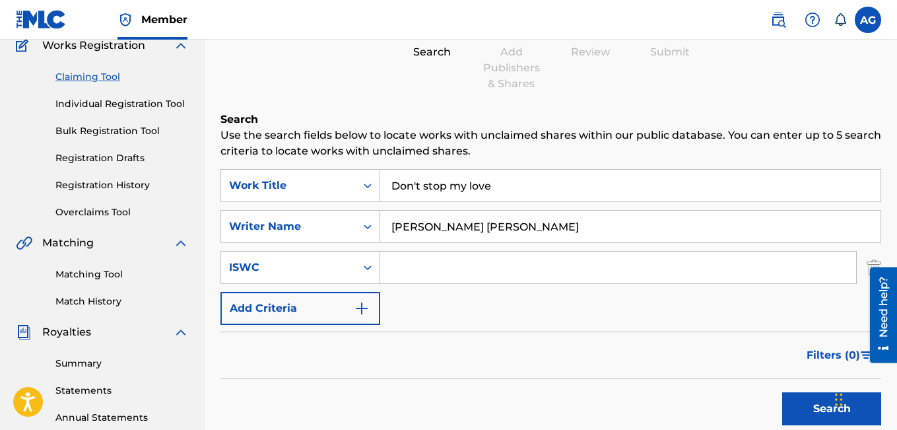
click at [821, 403] on button "Search" at bounding box center [831, 408] width 99 height 33
click at [362, 308] on img "Search Form" at bounding box center [362, 308] width 16 height 16
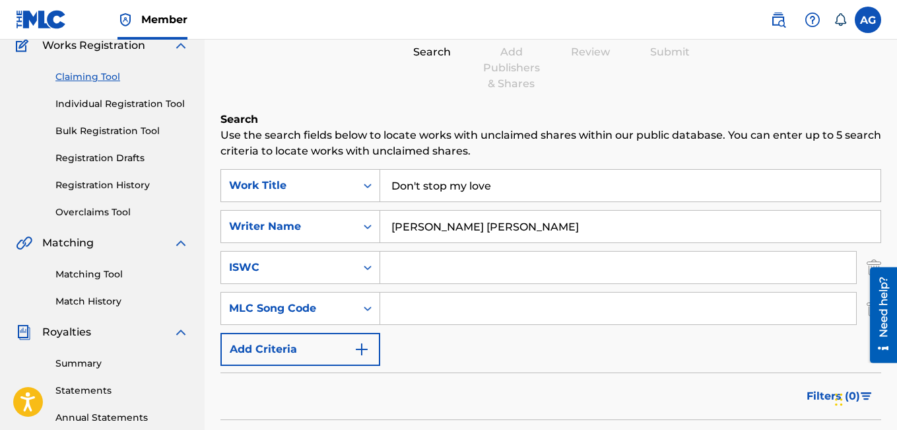
click at [362, 350] on img "Search Form" at bounding box center [362, 349] width 16 height 16
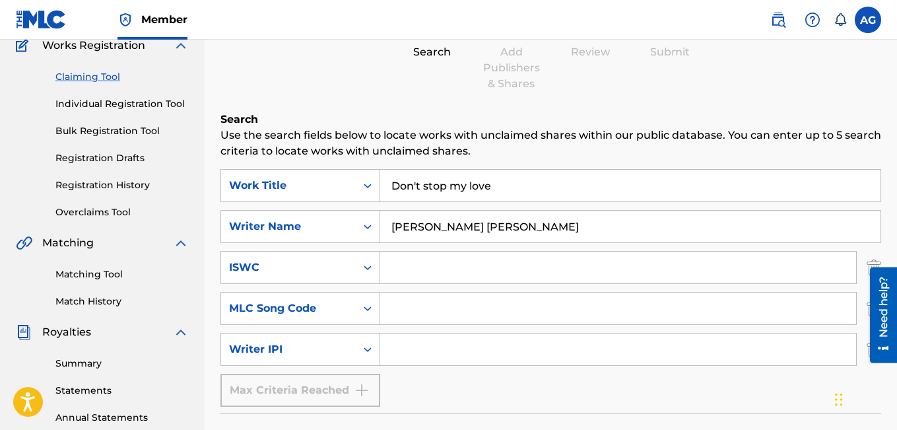
click at [114, 211] on link "Overclaims Tool" at bounding box center [121, 212] width 133 height 14
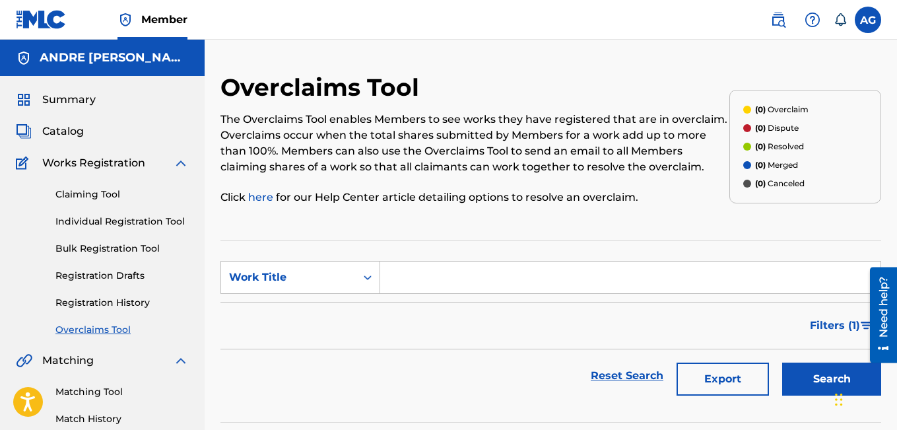
click at [412, 277] on input "Search Form" at bounding box center [630, 277] width 500 height 32
type input "d"
type input "Don't stop my love"
click at [537, 299] on form "SearchWithCriteria82f2ffa2-d487-4670-aec3-a789273f04e8 Work Title Don't stop my…" at bounding box center [550, 331] width 661 height 141
click at [818, 376] on button "Search" at bounding box center [831, 378] width 99 height 33
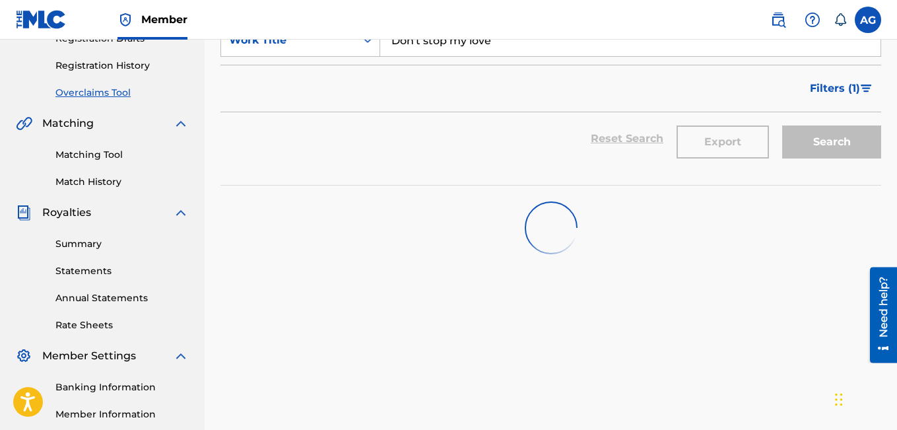
scroll to position [254, 0]
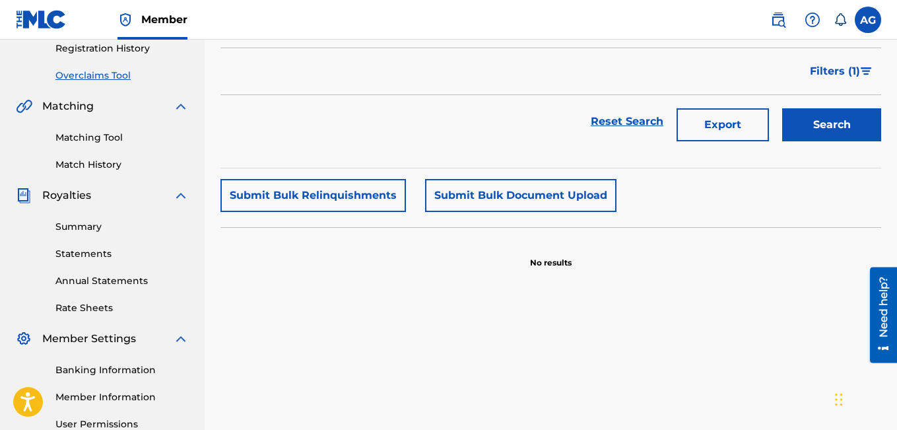
click at [339, 193] on button "Submit Bulk Relinquishments" at bounding box center [312, 195] width 185 height 33
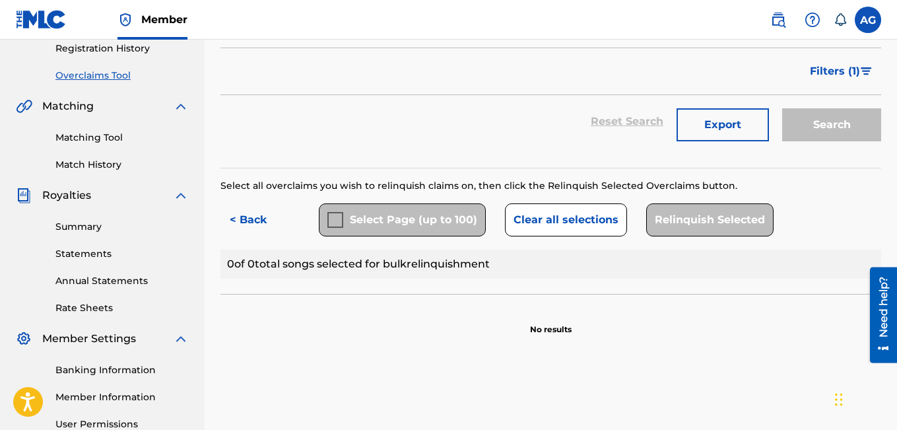
click at [336, 218] on div "Select Page (up to 100)" at bounding box center [402, 219] width 167 height 33
drag, startPoint x: 329, startPoint y: 218, endPoint x: 356, endPoint y: 220, distance: 27.1
click at [331, 218] on div "Select Page (up to 100)" at bounding box center [402, 219] width 167 height 33
click at [676, 222] on div "Relinquish Selected" at bounding box center [709, 219] width 127 height 33
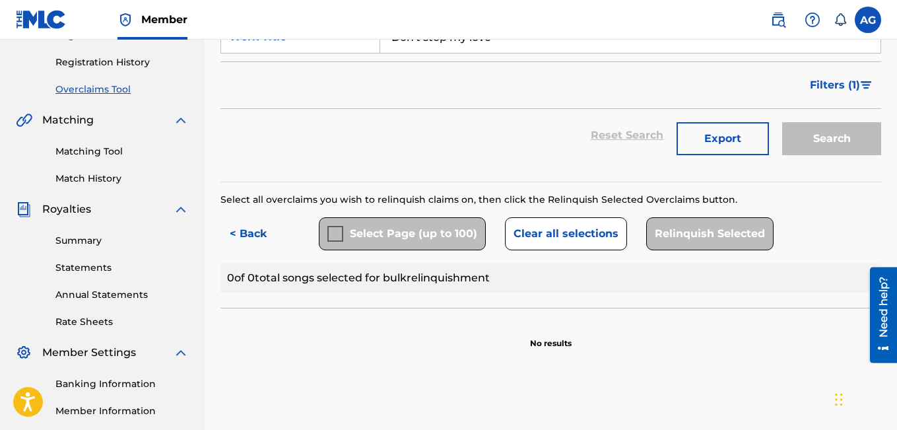
scroll to position [232, 0]
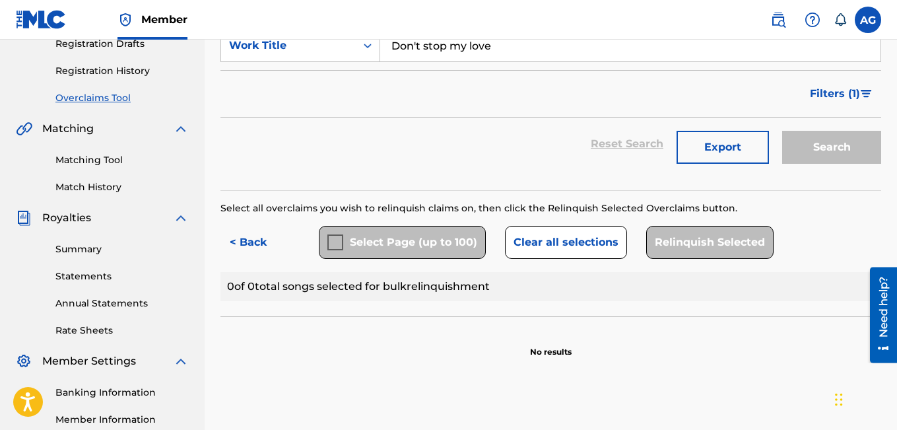
click at [693, 245] on div "Relinquish Selected" at bounding box center [709, 242] width 127 height 33
click at [694, 245] on div "Relinquish Selected" at bounding box center [709, 242] width 127 height 33
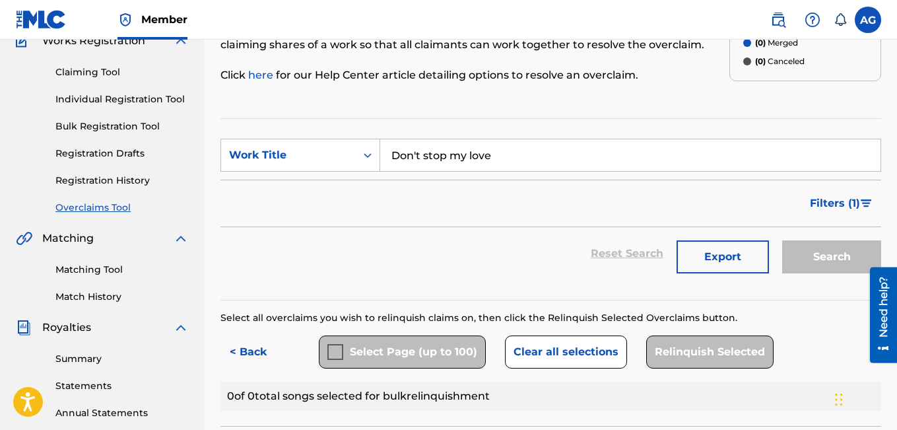
scroll to position [123, 0]
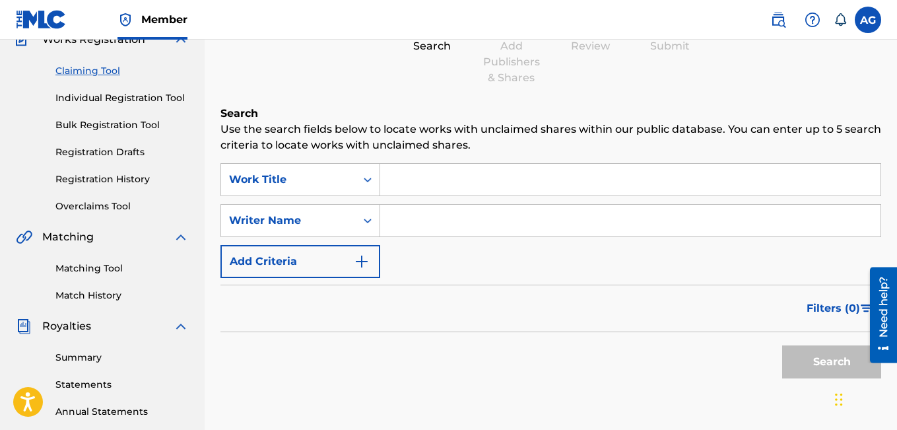
scroll to position [117, 0]
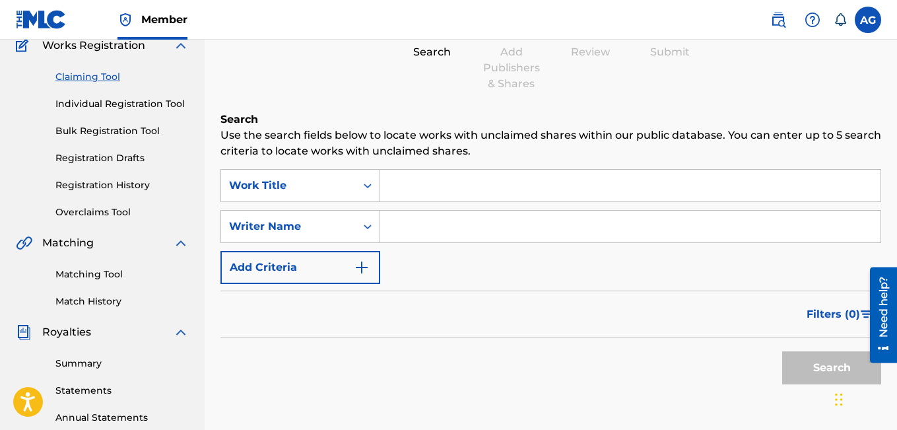
click at [78, 299] on link "Match History" at bounding box center [121, 301] width 133 height 14
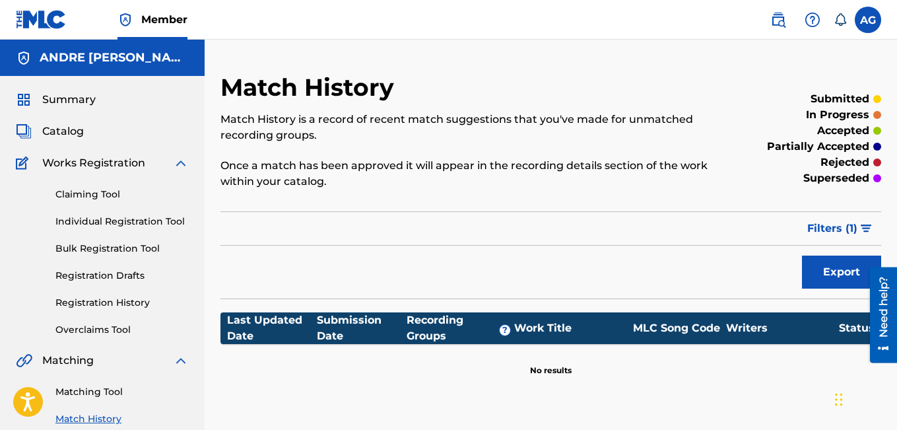
click at [352, 218] on div "Filter Submission Status Filter submitted accepted partially accepted rejected …" at bounding box center [550, 228] width 661 height 34
click at [258, 326] on div "Last Updated Date" at bounding box center [272, 328] width 90 height 32
click at [108, 390] on link "Matching Tool" at bounding box center [121, 392] width 133 height 14
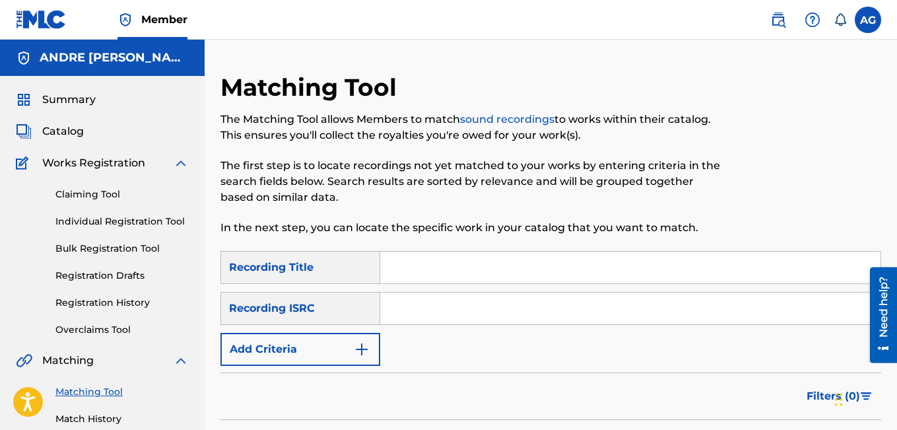
click at [410, 266] on input "Search Form" at bounding box center [630, 267] width 500 height 32
type input "Don't stop my love"
click at [406, 312] on input "Search Form" at bounding box center [630, 308] width 500 height 32
type input "QZHZ42245457"
click at [329, 351] on button "Add Criteria" at bounding box center [300, 349] width 160 height 33
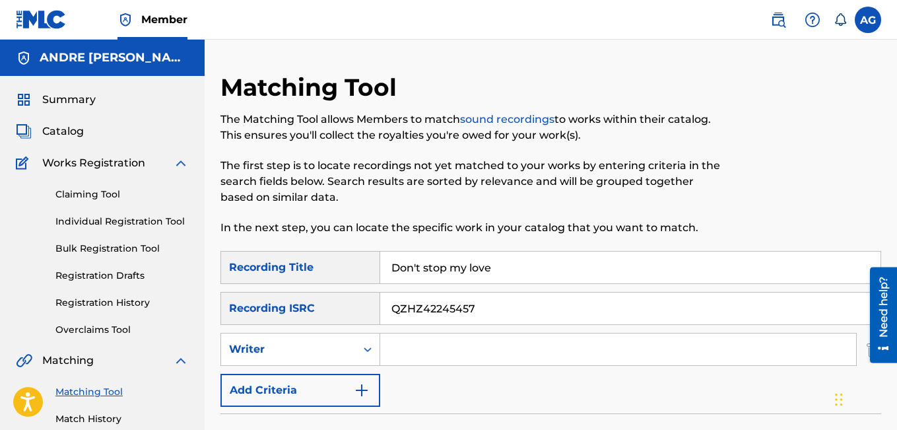
click at [401, 348] on input "Search Form" at bounding box center [618, 349] width 476 height 32
type input "Andre Tyrone Gouws"
click at [333, 391] on button "Add Criteria" at bounding box center [300, 390] width 160 height 33
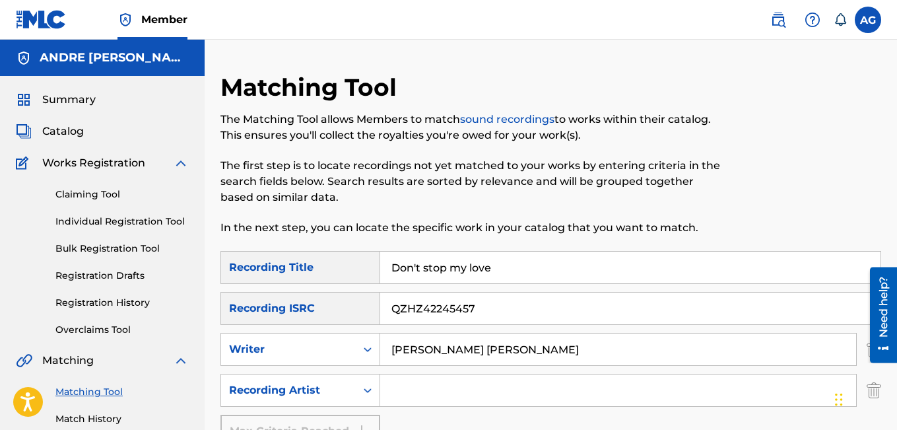
click at [405, 390] on input "Search Form" at bounding box center [618, 390] width 476 height 32
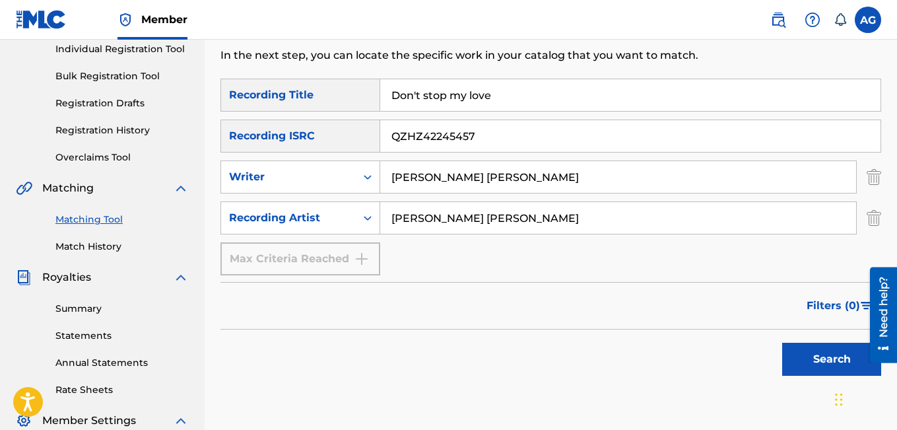
scroll to position [200, 0]
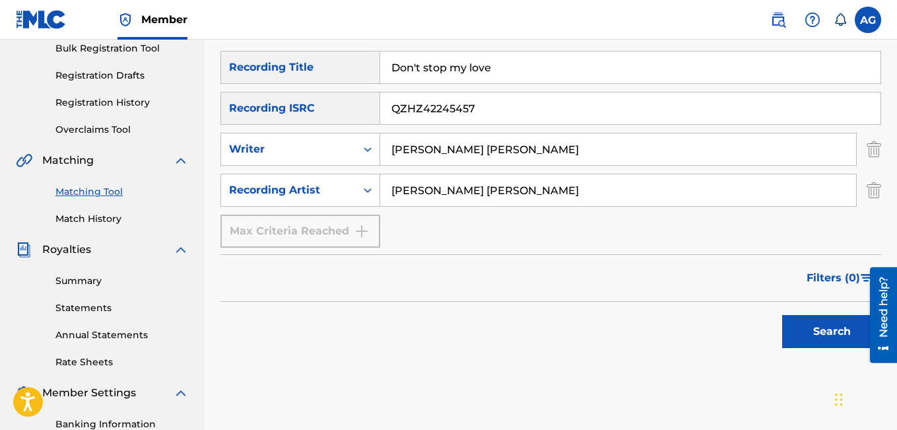
type input "Andre Tyrone Gouws"
click at [818, 326] on button "Search" at bounding box center [831, 331] width 99 height 33
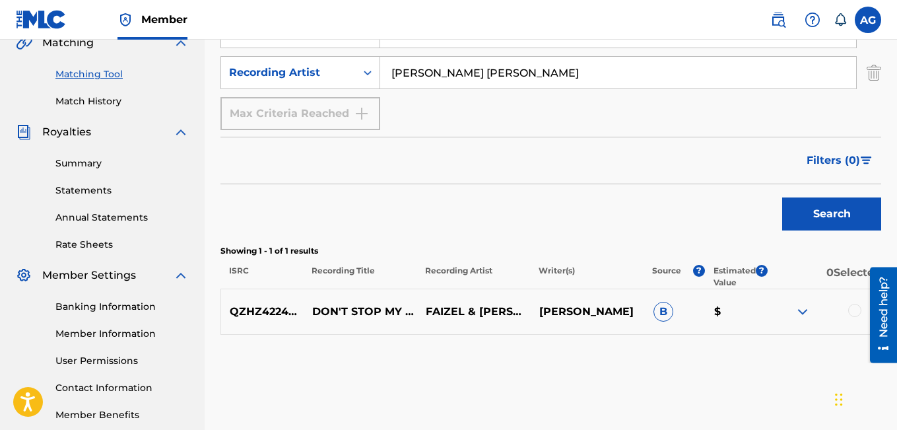
scroll to position [298, 0]
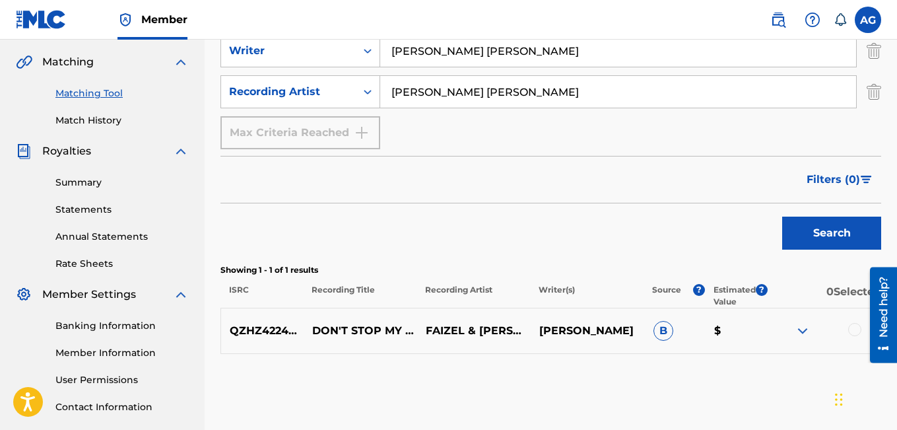
click at [117, 325] on link "Banking Information" at bounding box center [121, 326] width 133 height 14
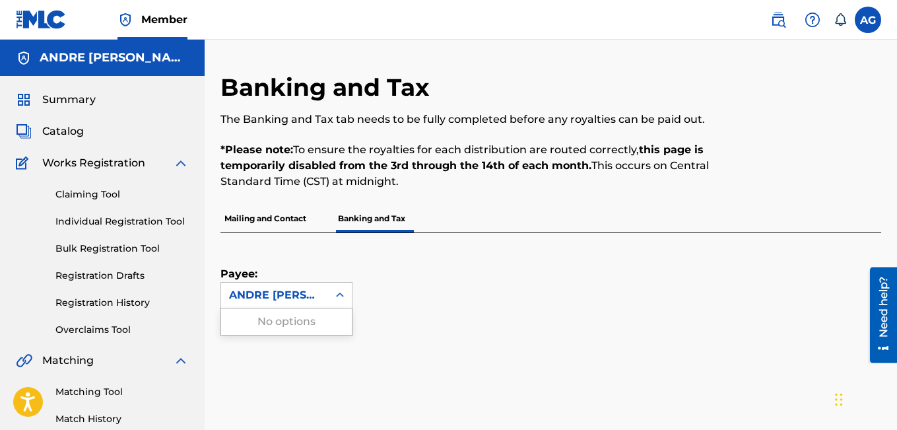
click at [341, 294] on icon at bounding box center [339, 294] width 13 height 13
click at [304, 317] on div "No options" at bounding box center [286, 321] width 131 height 26
click at [417, 330] on div "Payee: ANDRE TYRONE GOUWS" at bounding box center [550, 294] width 661 height 123
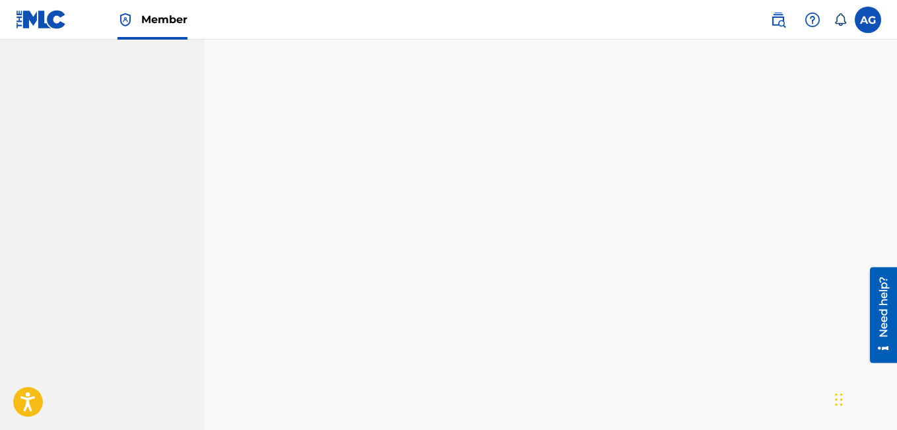
scroll to position [595, 0]
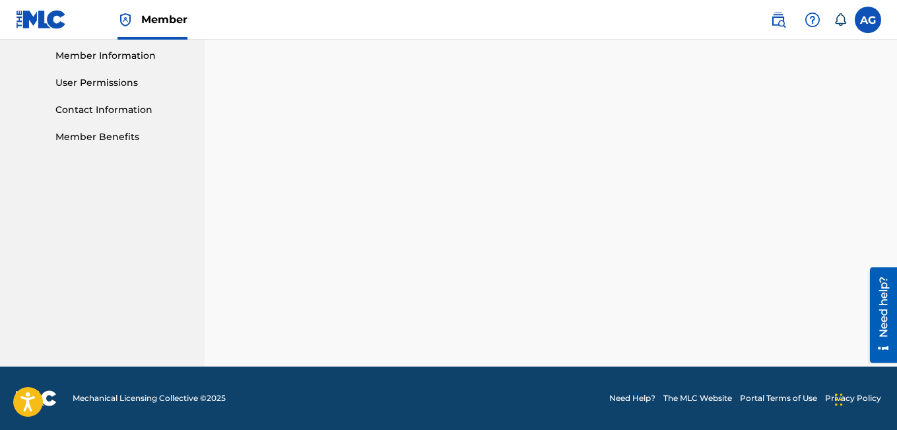
drag, startPoint x: 898, startPoint y: 372, endPoint x: 33, endPoint y: 49, distance: 922.6
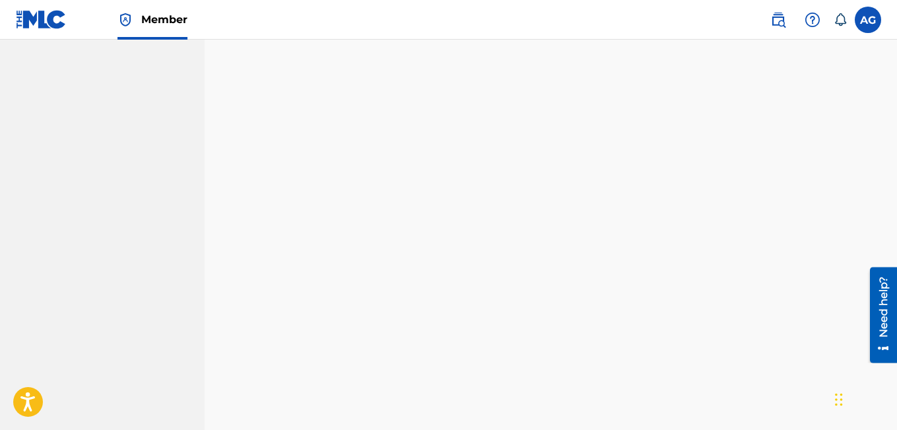
scroll to position [851, 0]
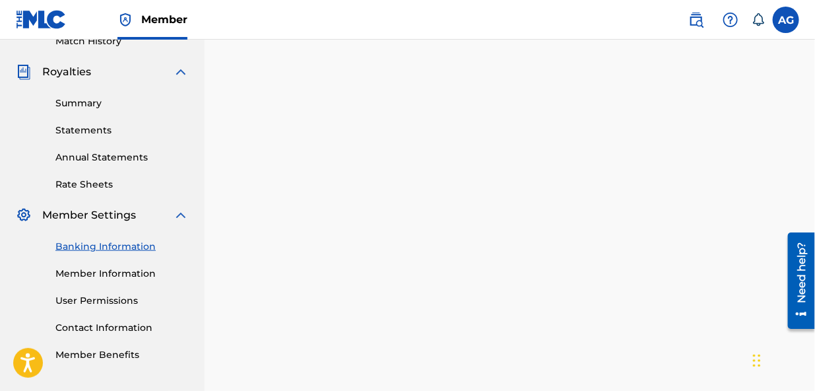
scroll to position [476, 0]
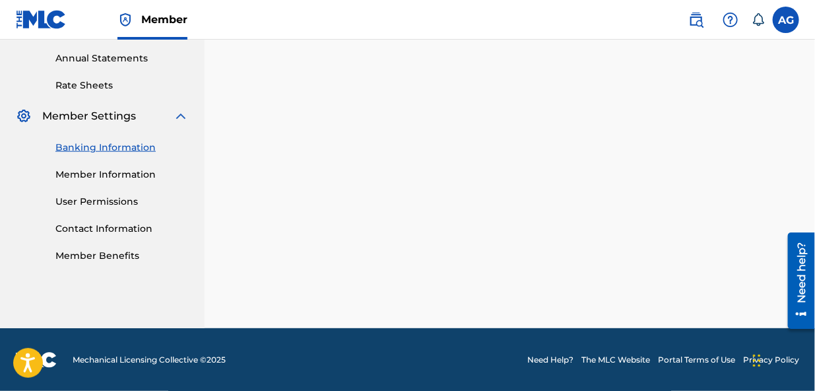
click at [96, 174] on link "Member Information" at bounding box center [121, 175] width 133 height 14
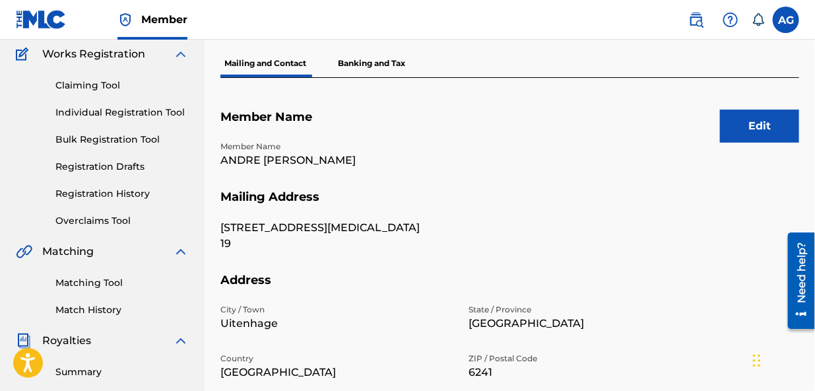
scroll to position [92, 0]
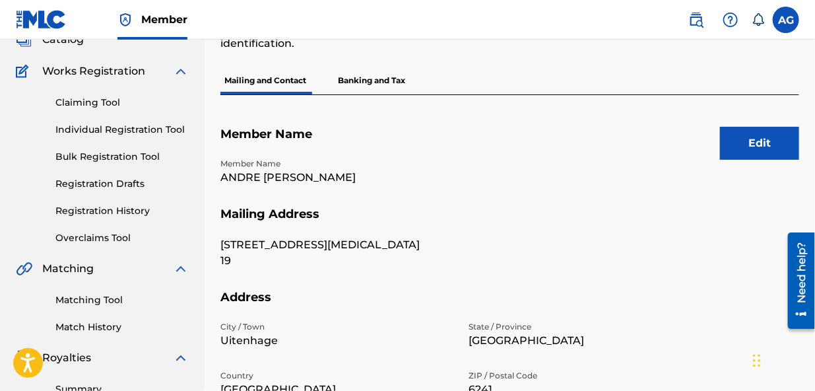
click at [376, 79] on p "Banking and Tax" at bounding box center [371, 81] width 75 height 28
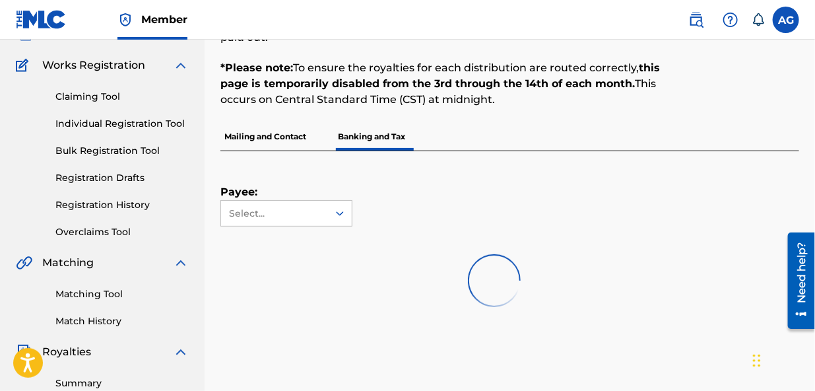
scroll to position [115, 0]
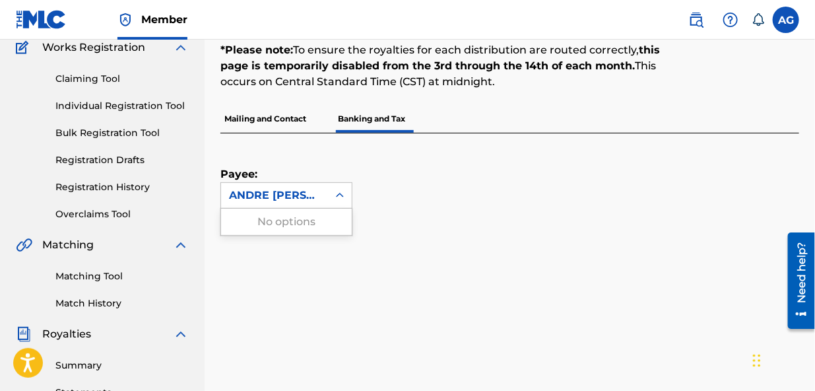
click at [340, 195] on icon at bounding box center [339, 195] width 13 height 13
click at [308, 194] on div "ANDRE [PERSON_NAME]" at bounding box center [274, 195] width 91 height 16
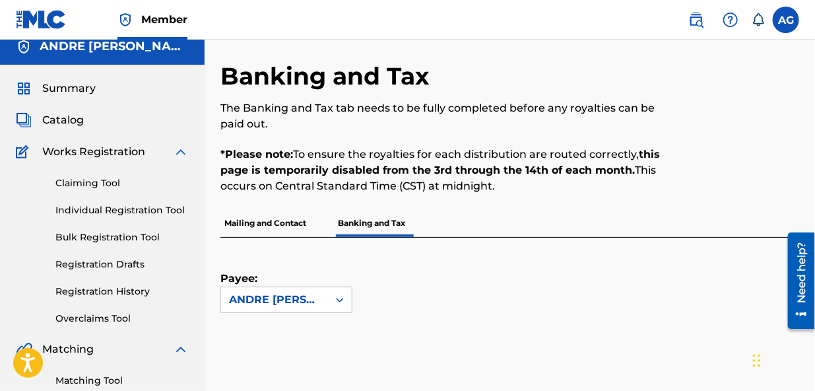
scroll to position [0, 0]
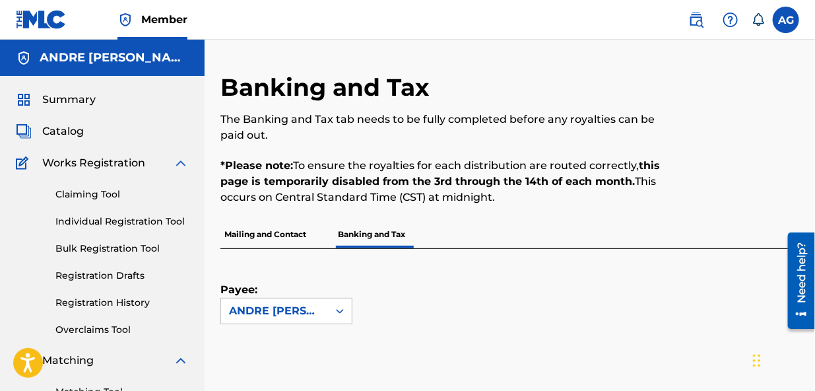
click at [66, 98] on span "Summary" at bounding box center [68, 100] width 53 height 16
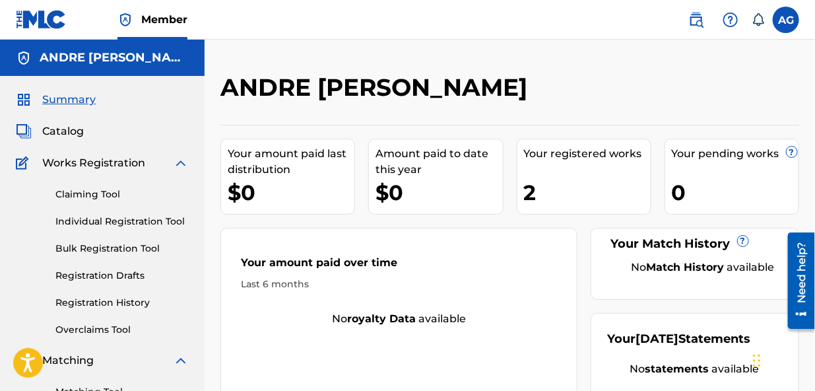
click at [785, 23] on label at bounding box center [786, 20] width 26 height 26
click at [786, 20] on input "[PERSON_NAME] [PERSON_NAME] [EMAIL_ADDRESS][DOMAIN_NAME] Notification Preferenc…" at bounding box center [786, 20] width 0 height 0
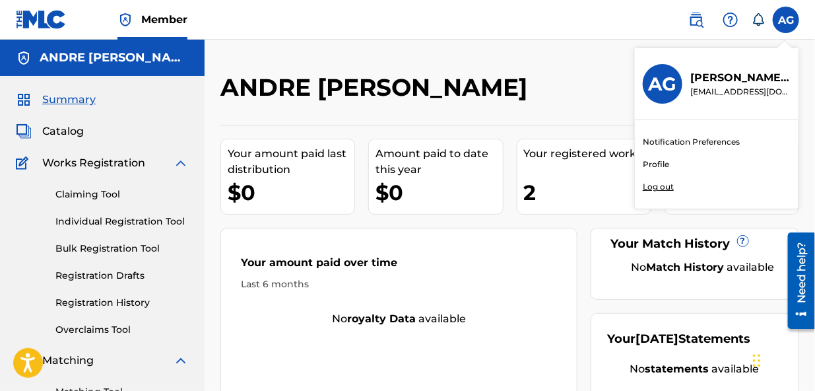
click at [672, 139] on link "Notification Preferences" at bounding box center [691, 142] width 97 height 12
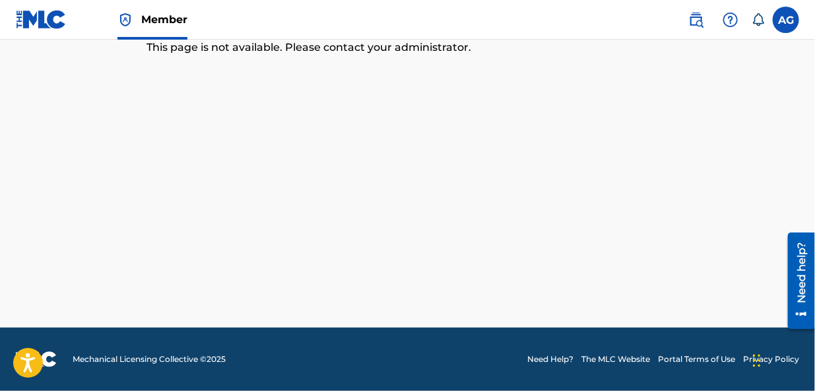
click at [780, 20] on label at bounding box center [786, 20] width 26 height 26
click at [786, 20] on input "[PERSON_NAME] [PERSON_NAME] [EMAIL_ADDRESS][DOMAIN_NAME] Notification Preferenc…" at bounding box center [786, 20] width 0 height 0
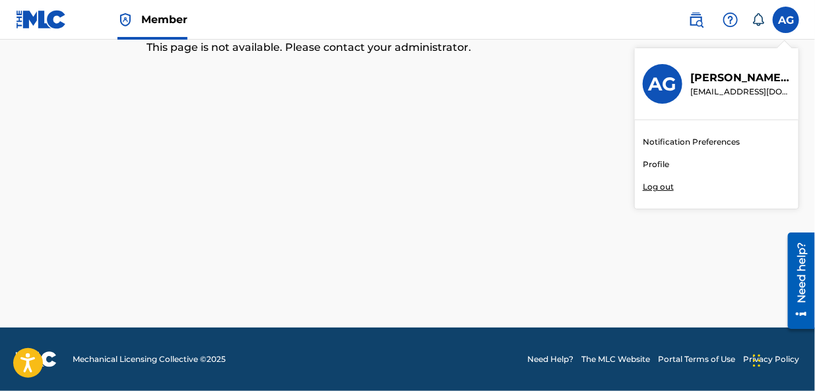
click at [657, 163] on link "Profile" at bounding box center [656, 164] width 26 height 12
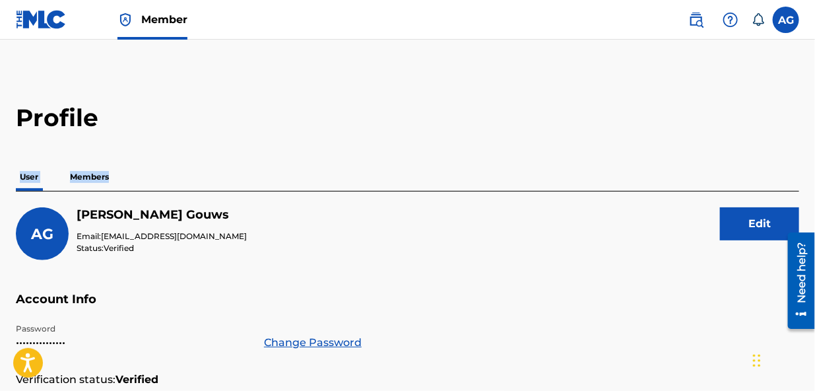
drag, startPoint x: 812, startPoint y: 129, endPoint x: 818, endPoint y: 158, distance: 30.3
click at [815, 158] on html "Accessibility Screen-Reader Guide, Feedback, and Issue Reporting | New window C…" at bounding box center [407, 195] width 815 height 391
